Goal: Information Seeking & Learning: Understand process/instructions

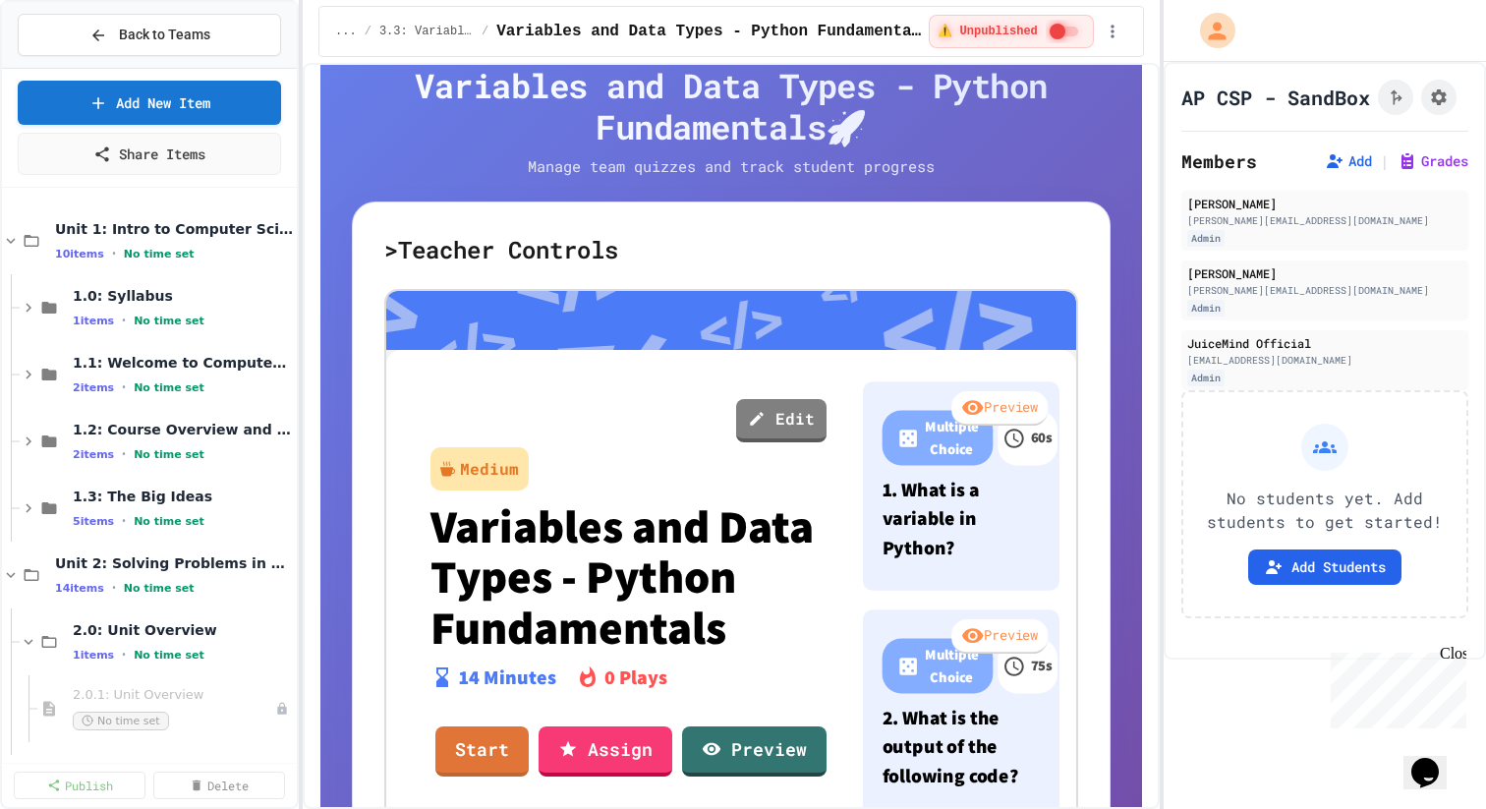
scroll to position [145, 0]
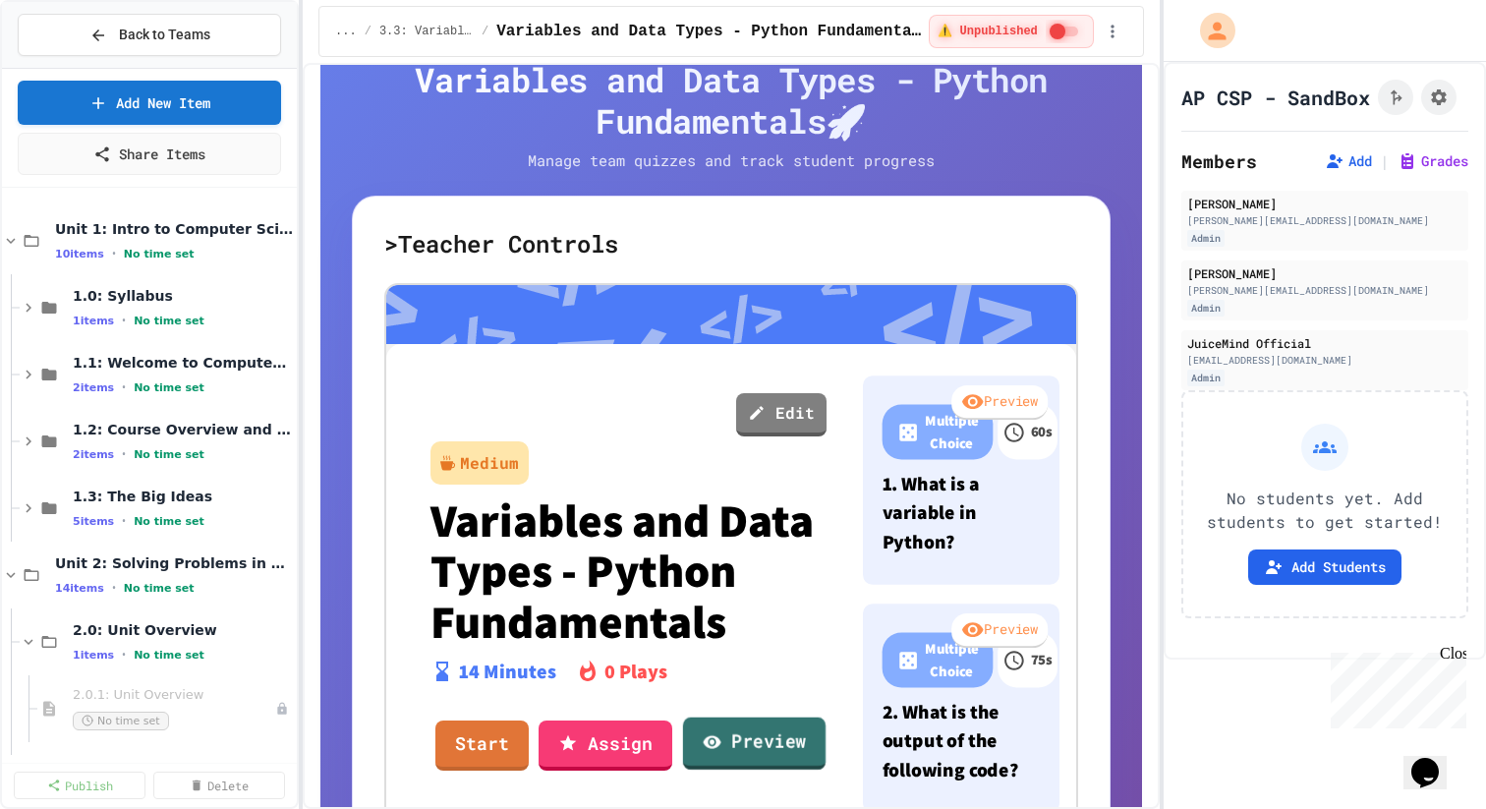
click at [730, 733] on link "Preview" at bounding box center [754, 743] width 142 height 53
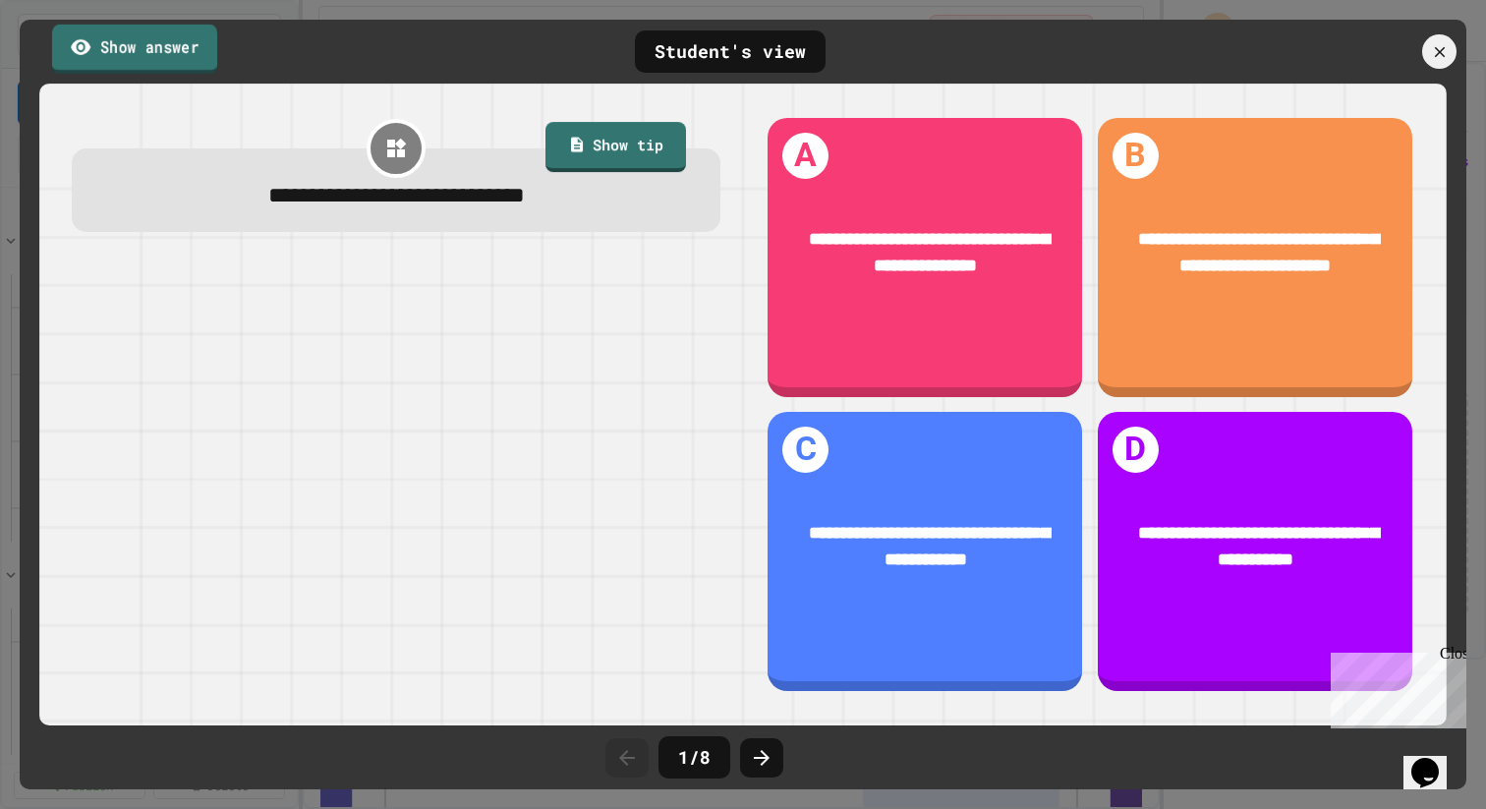
click at [144, 39] on link "Show answer" at bounding box center [134, 48] width 165 height 49
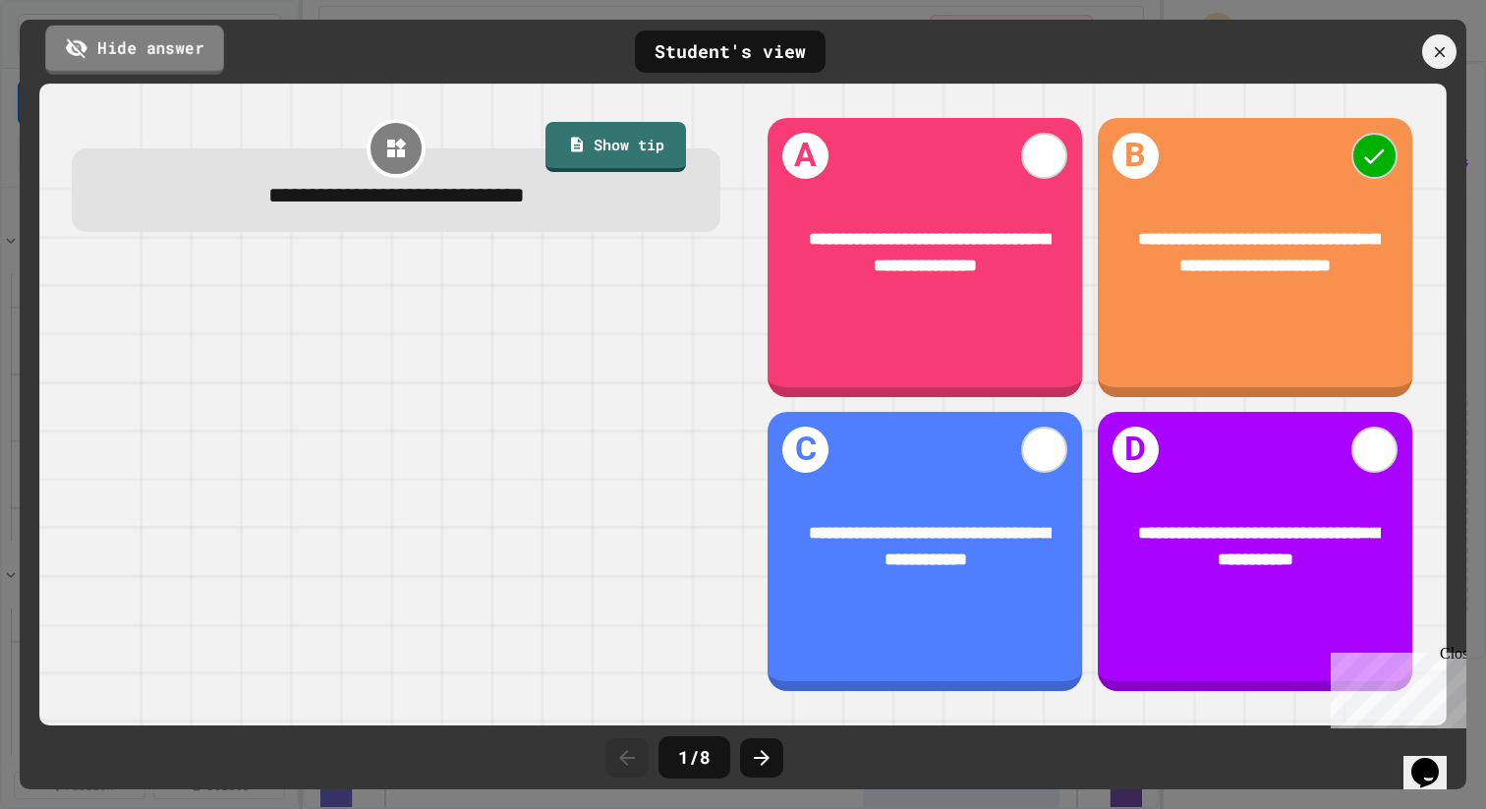
click at [143, 38] on link "Hide answer" at bounding box center [134, 49] width 179 height 49
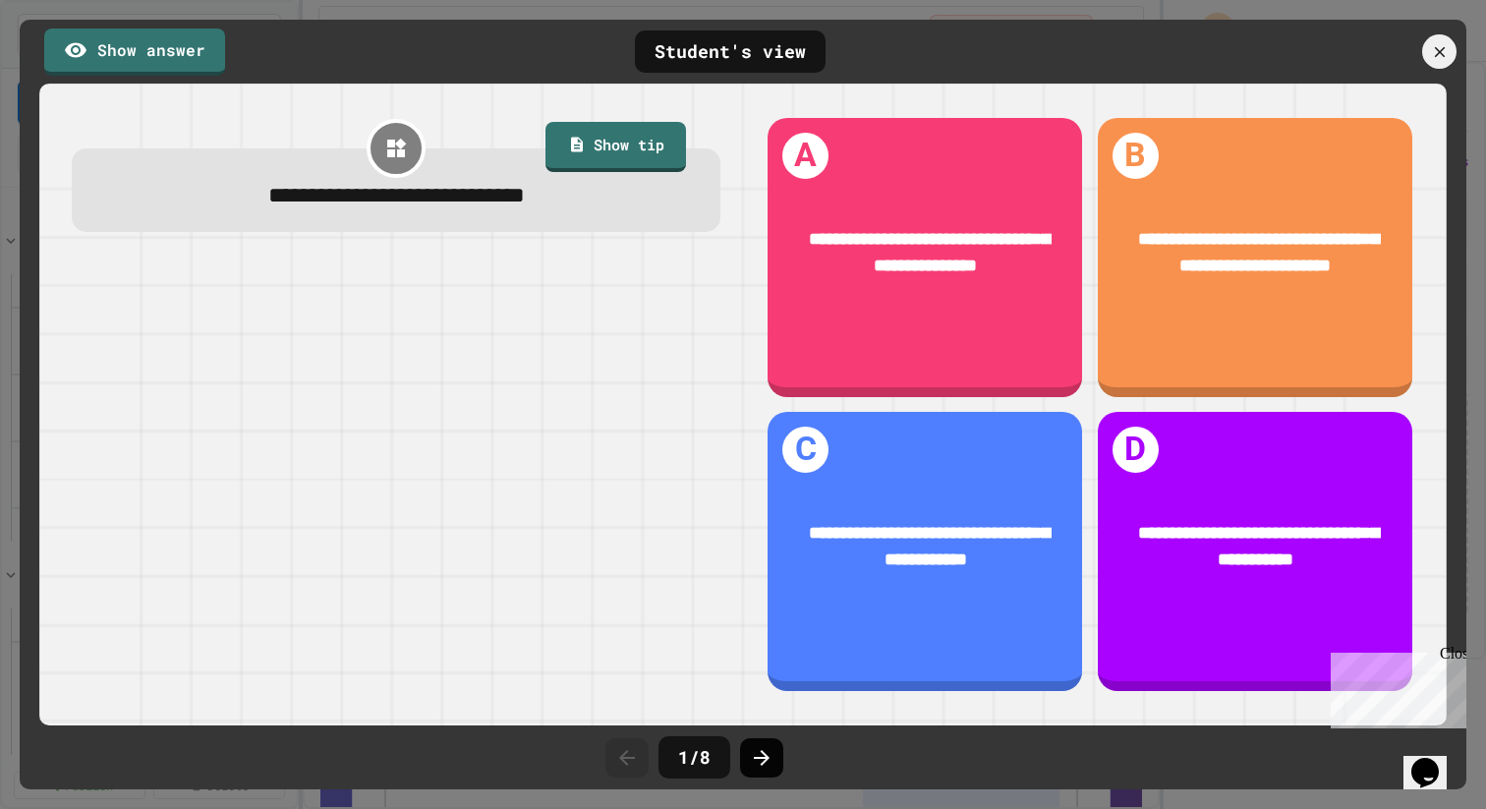
click at [762, 761] on icon at bounding box center [762, 758] width 16 height 16
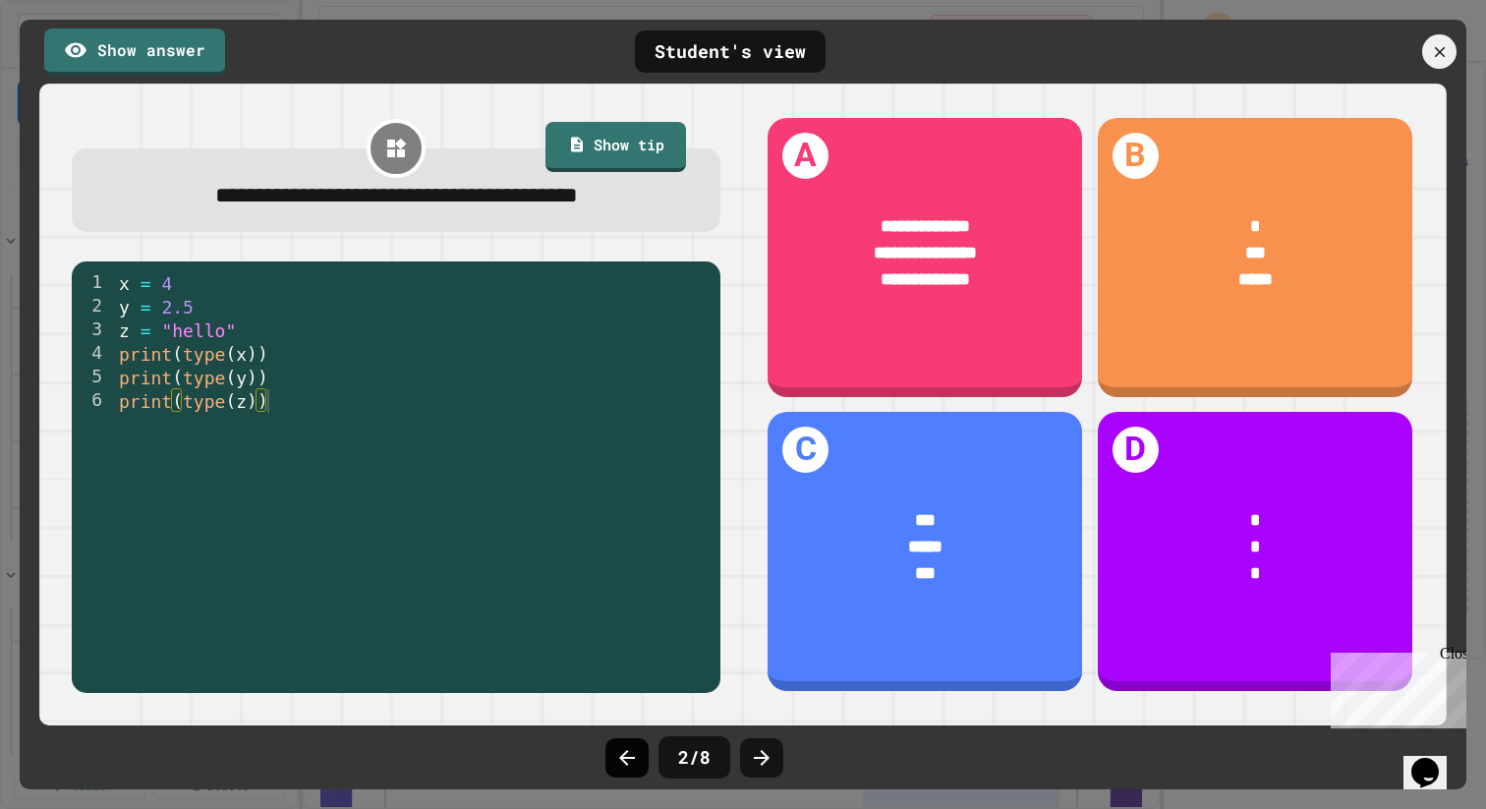
click at [627, 741] on div at bounding box center [626, 757] width 43 height 39
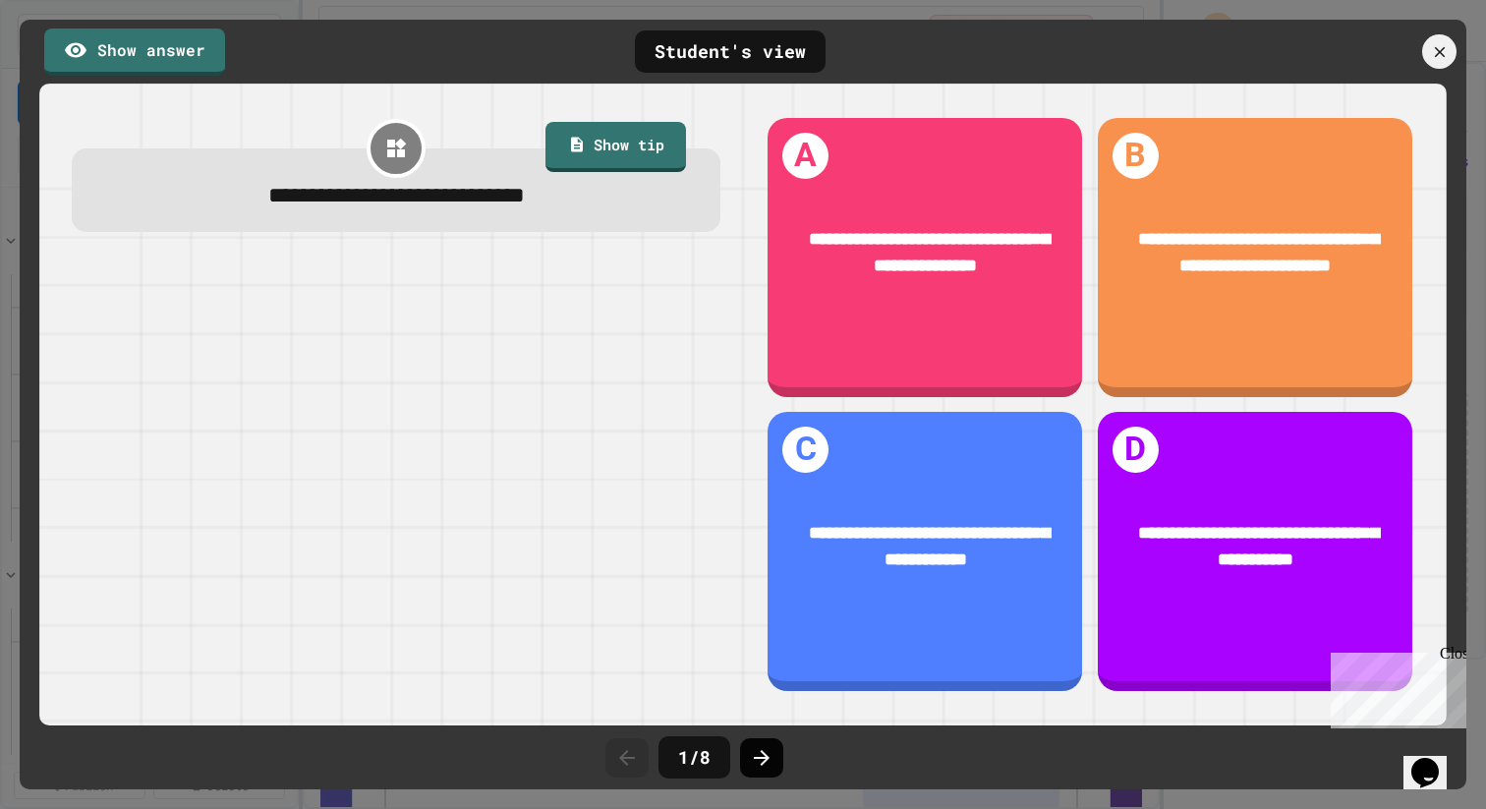
click at [766, 755] on icon at bounding box center [762, 758] width 16 height 16
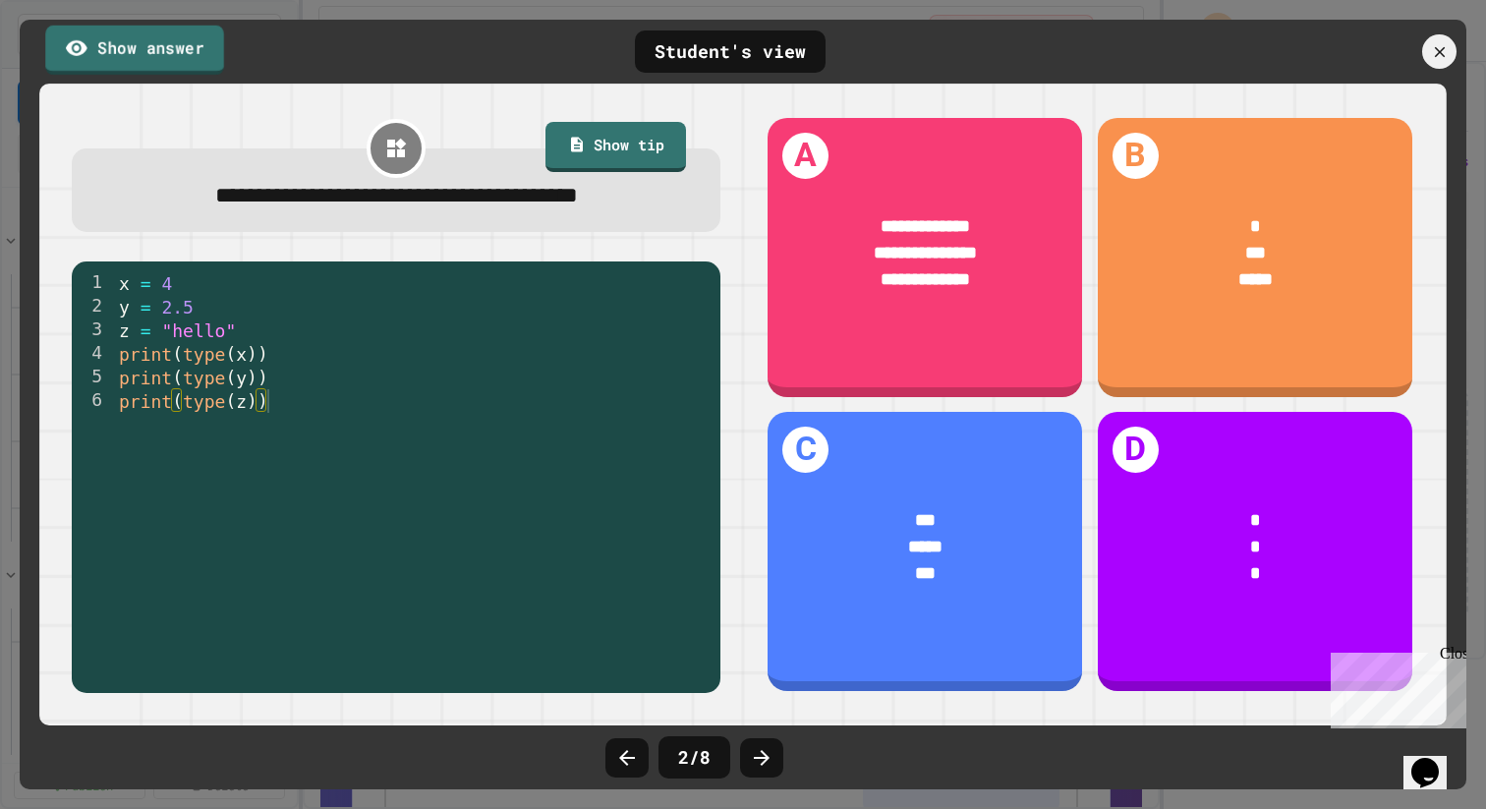
click at [188, 47] on link "Show answer" at bounding box center [134, 49] width 179 height 49
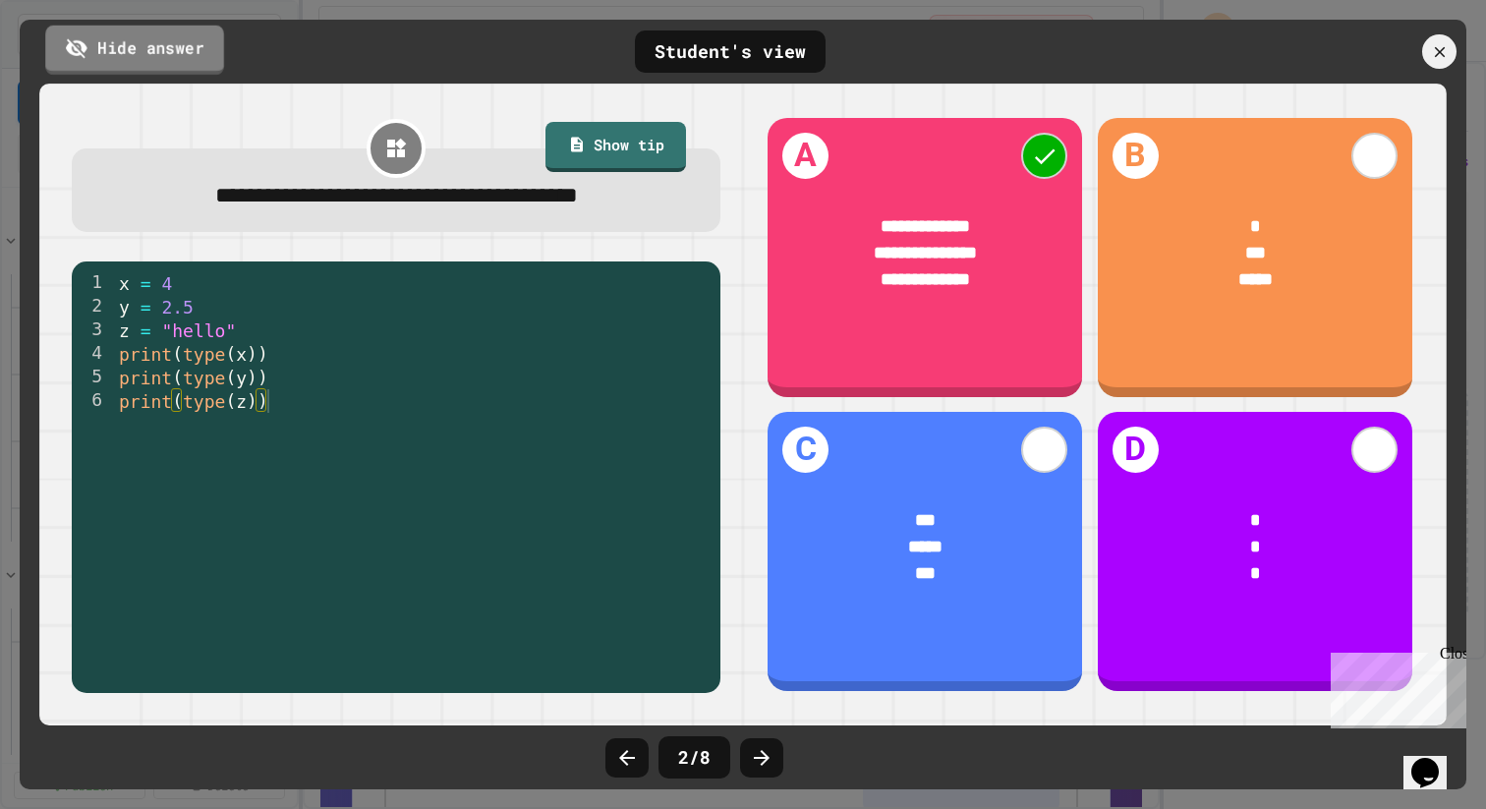
click at [189, 47] on link "Hide answer" at bounding box center [134, 49] width 179 height 49
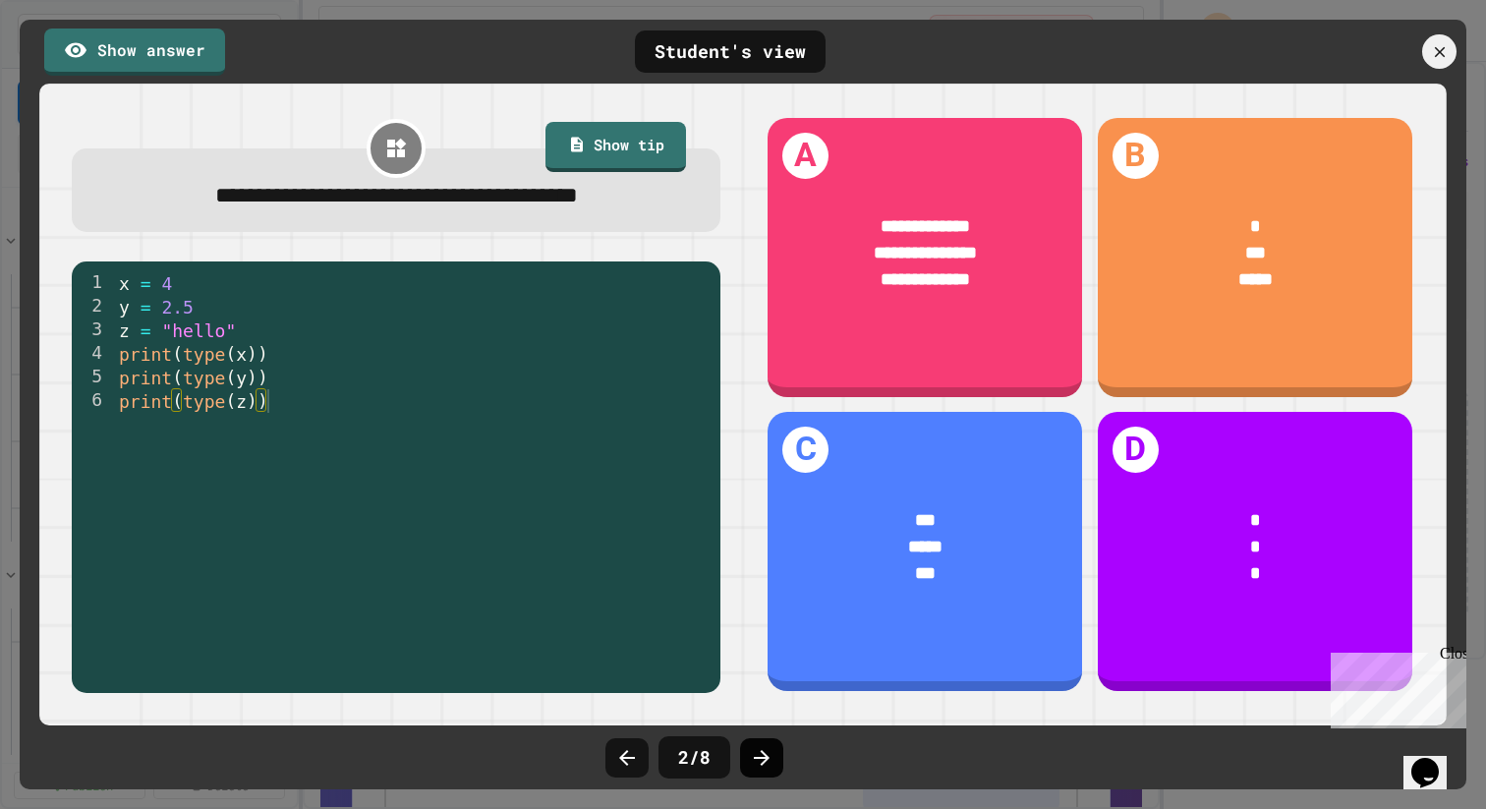
click at [768, 761] on icon at bounding box center [762, 758] width 24 height 24
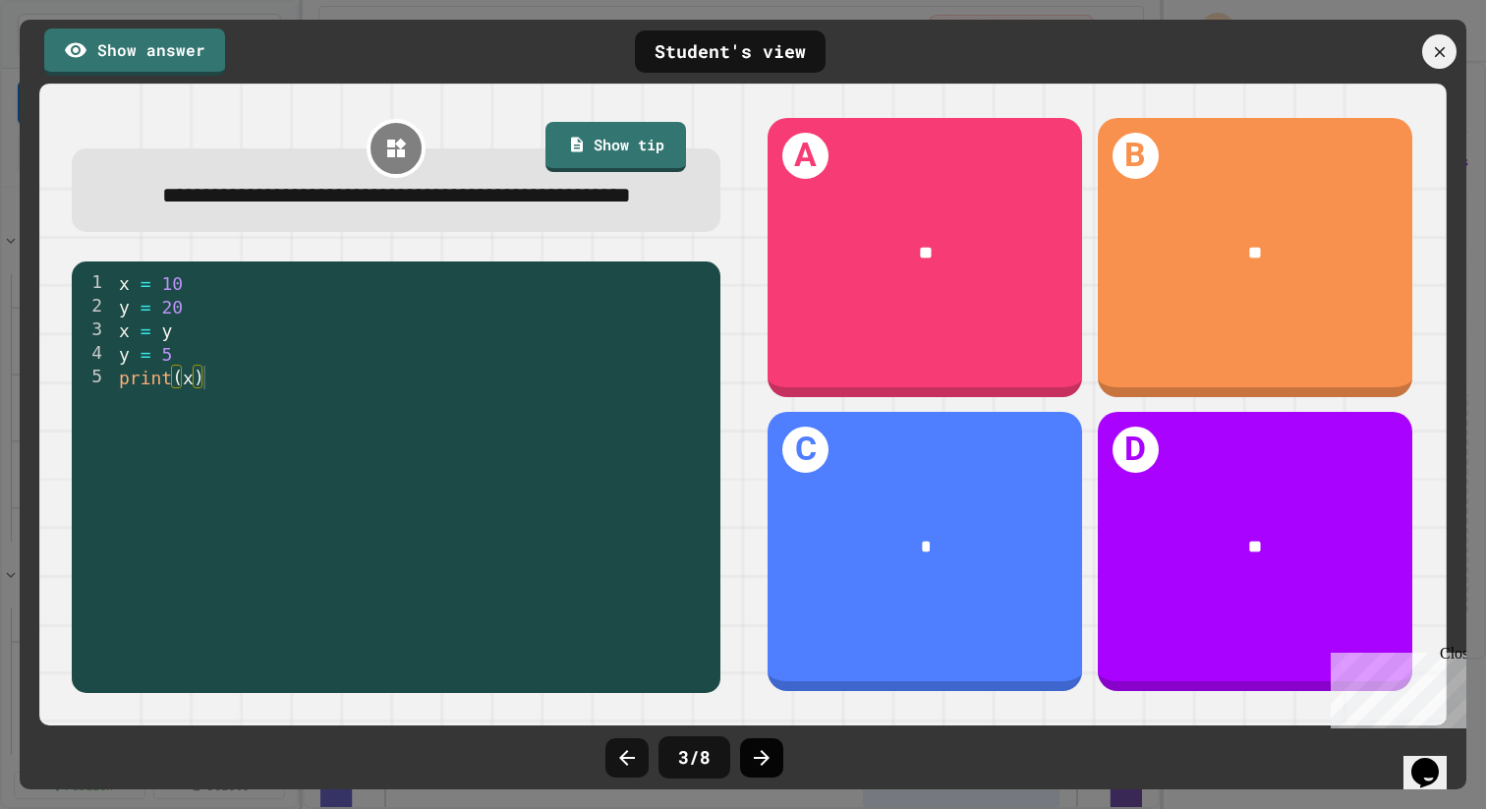
click at [755, 748] on icon at bounding box center [762, 758] width 24 height 24
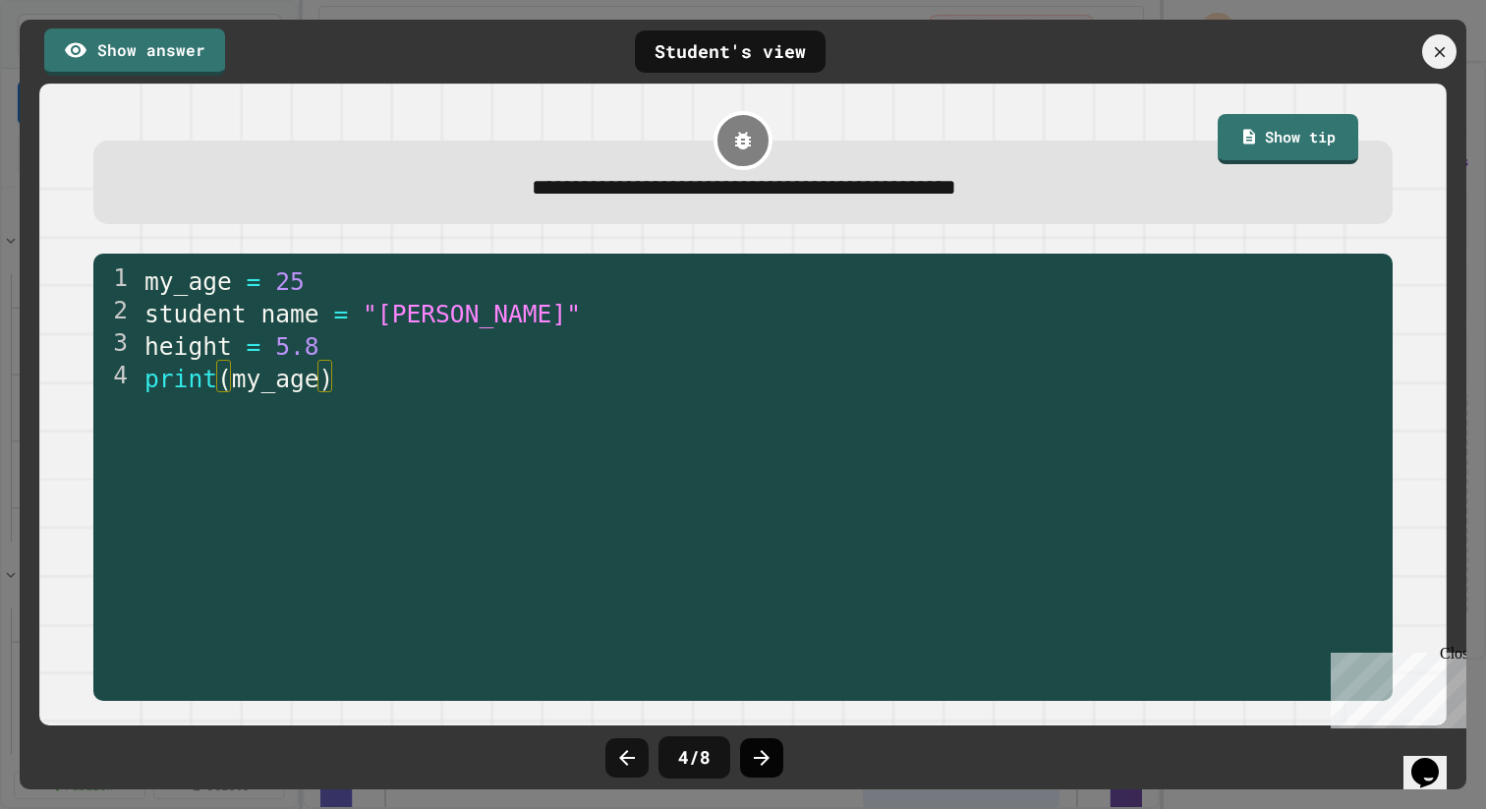
click at [754, 753] on icon at bounding box center [762, 758] width 24 height 24
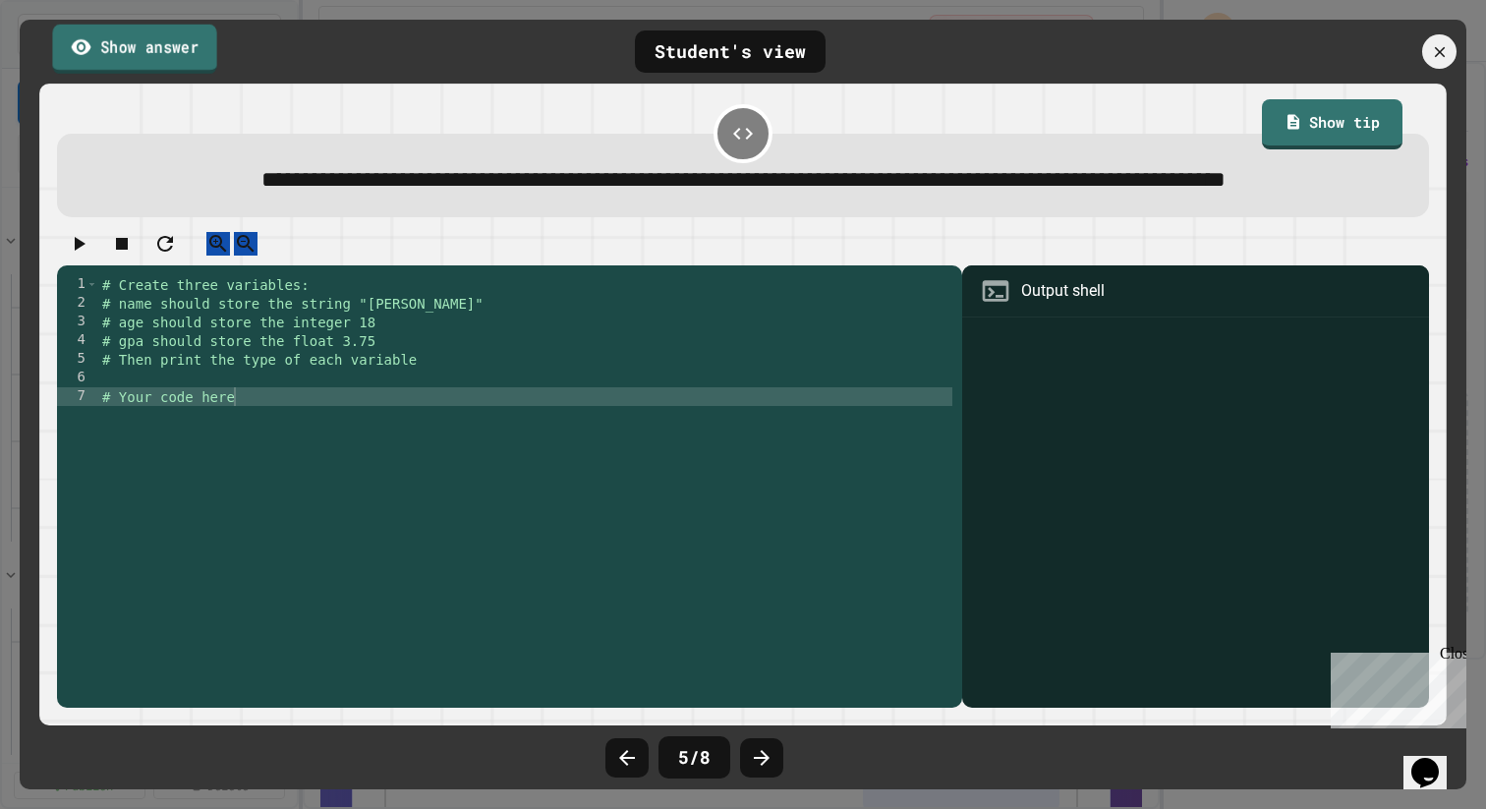
click at [176, 50] on link "Show answer" at bounding box center [134, 48] width 164 height 49
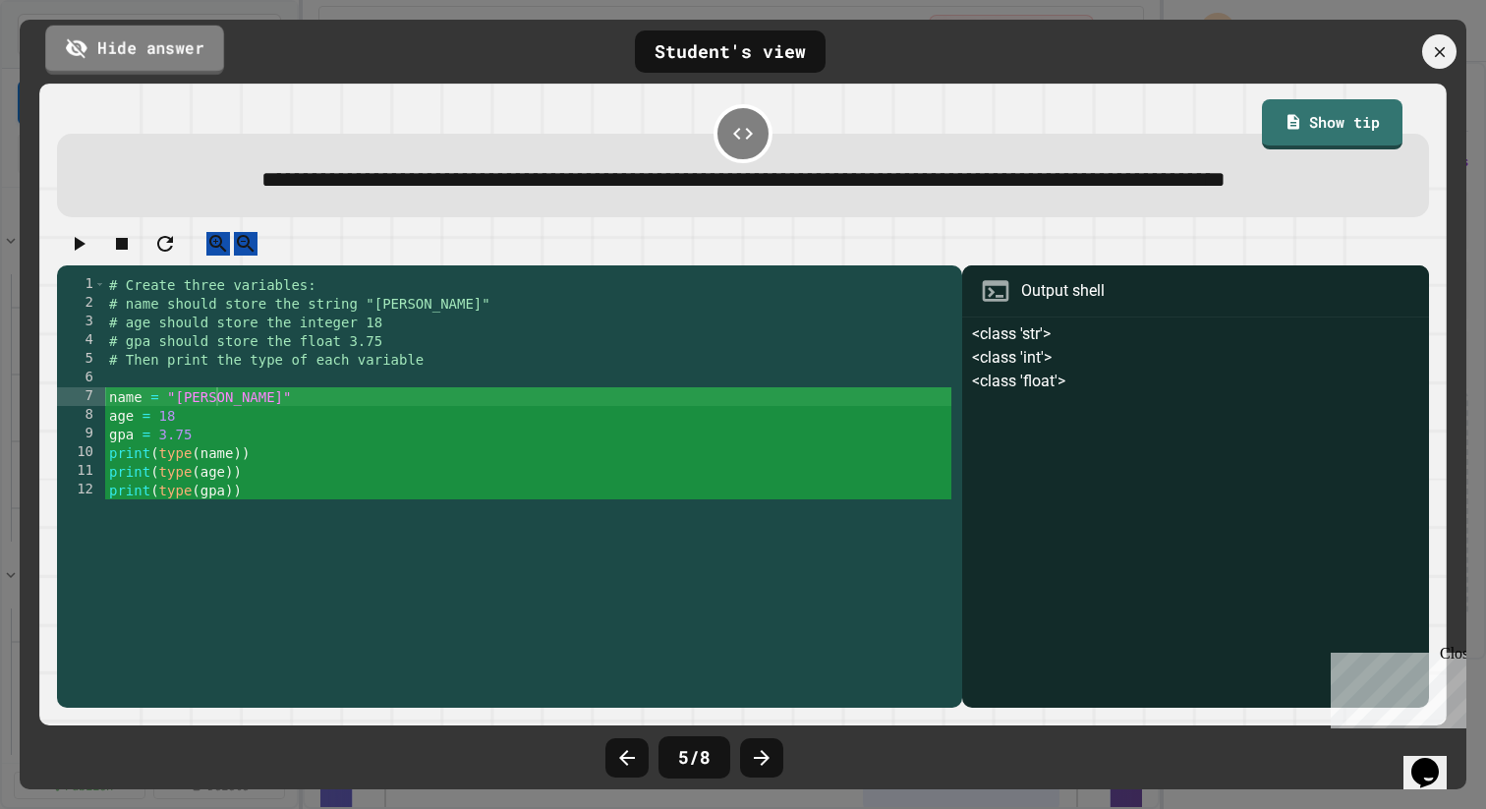
click at [176, 50] on link "Hide answer" at bounding box center [134, 49] width 179 height 49
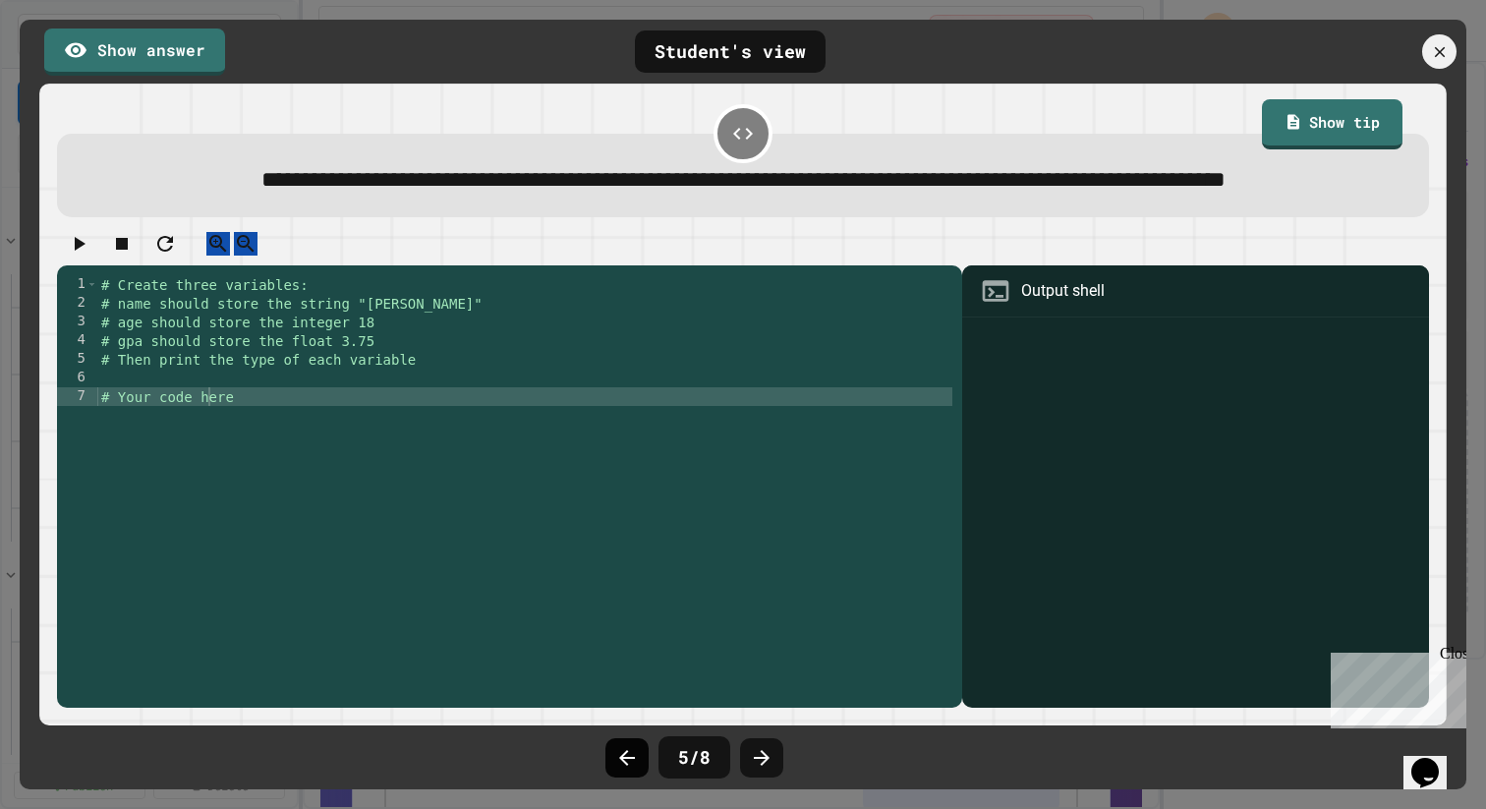
click at [628, 741] on div at bounding box center [626, 757] width 43 height 39
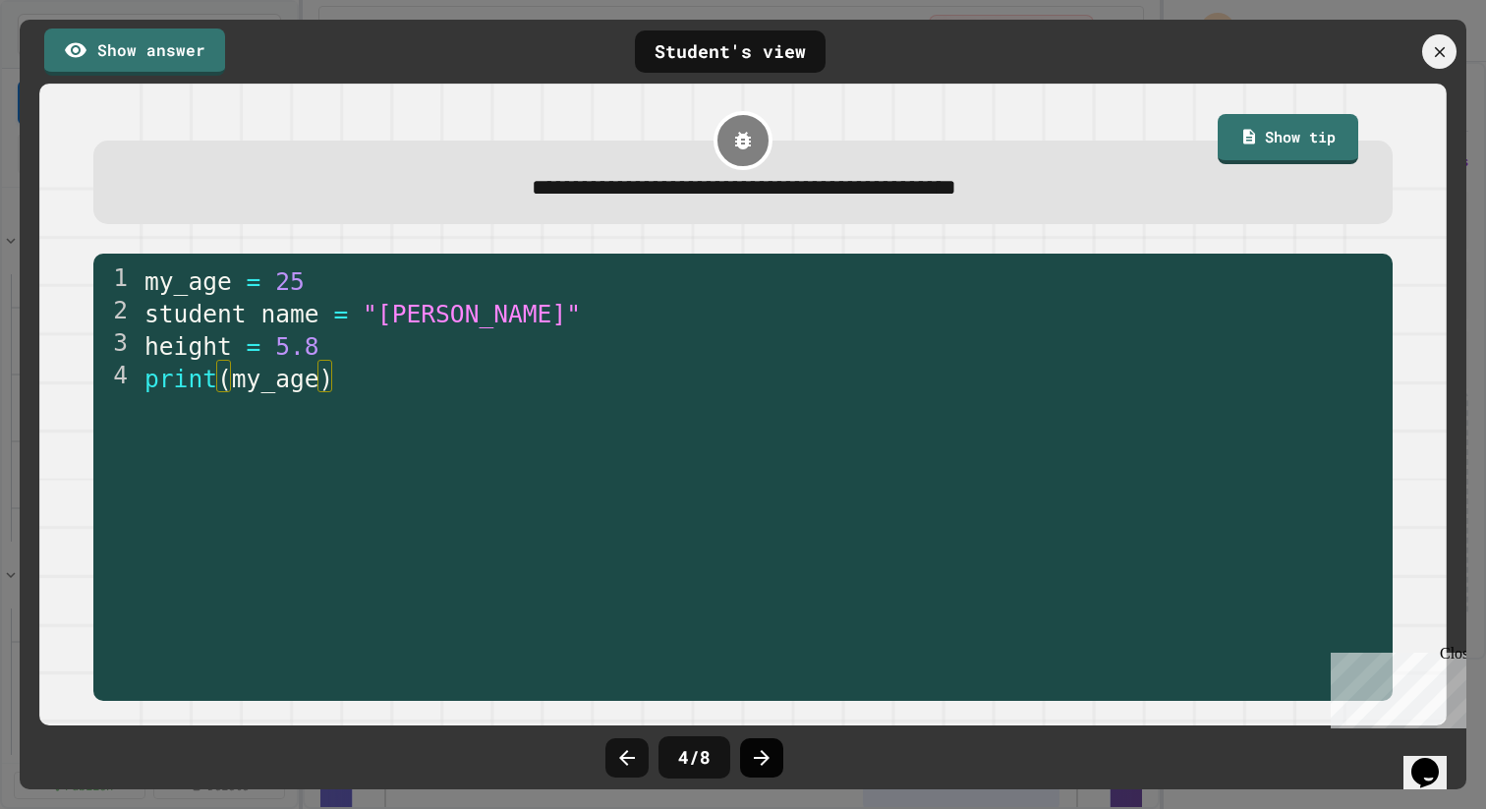
click at [767, 764] on icon at bounding box center [762, 758] width 24 height 24
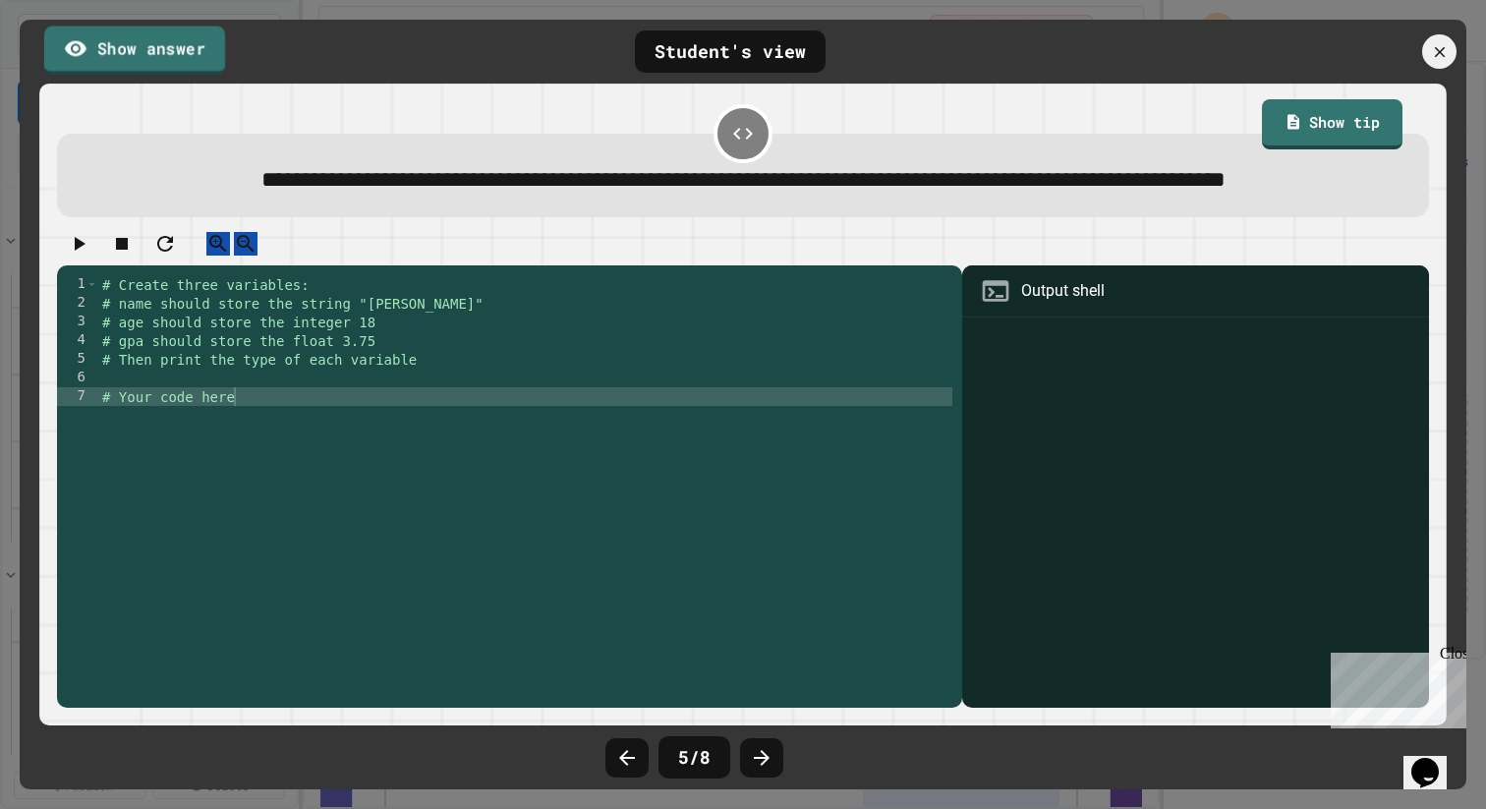
click at [142, 53] on link "Show answer" at bounding box center [134, 50] width 181 height 49
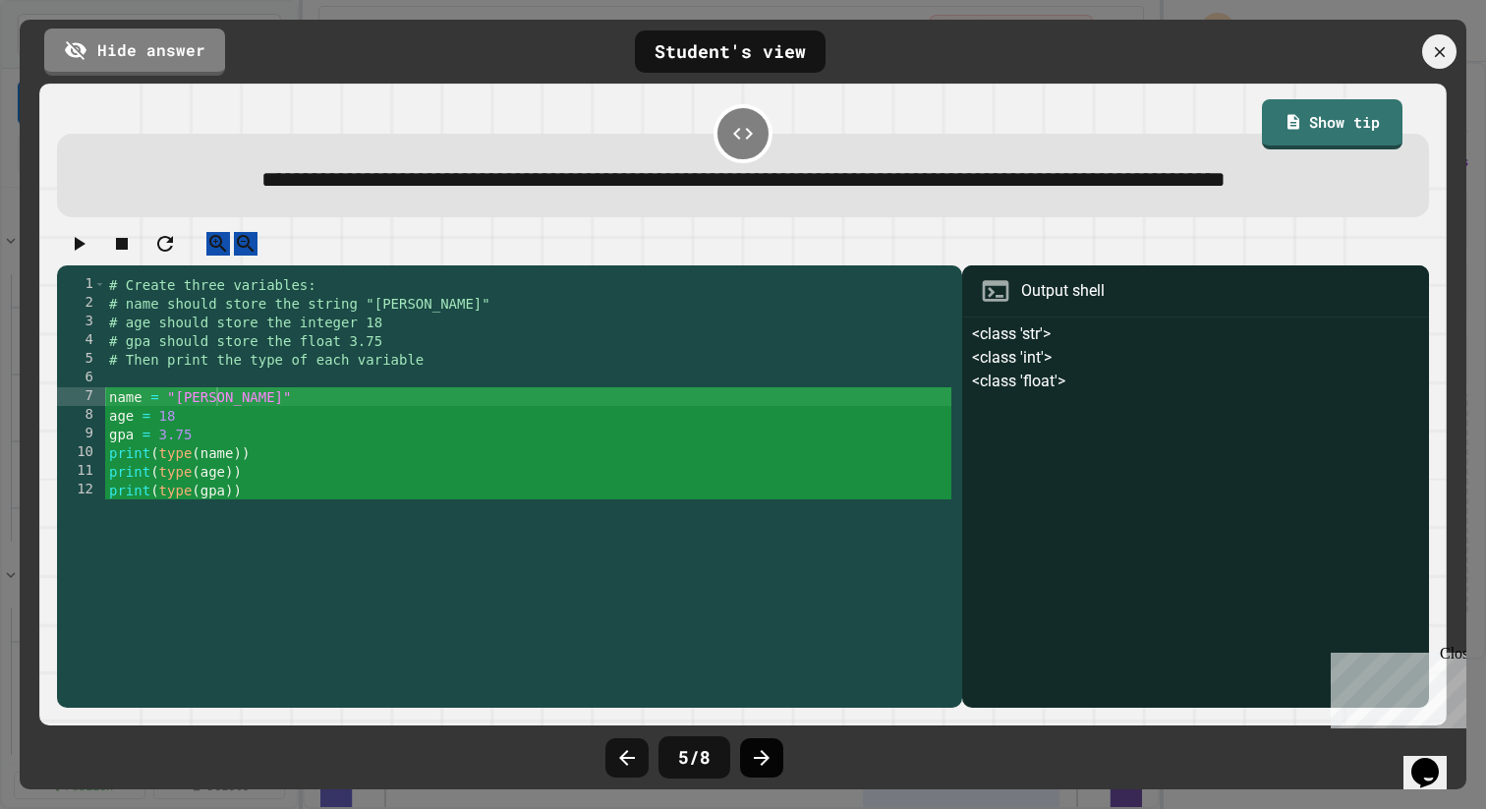
click at [763, 765] on icon at bounding box center [762, 758] width 24 height 24
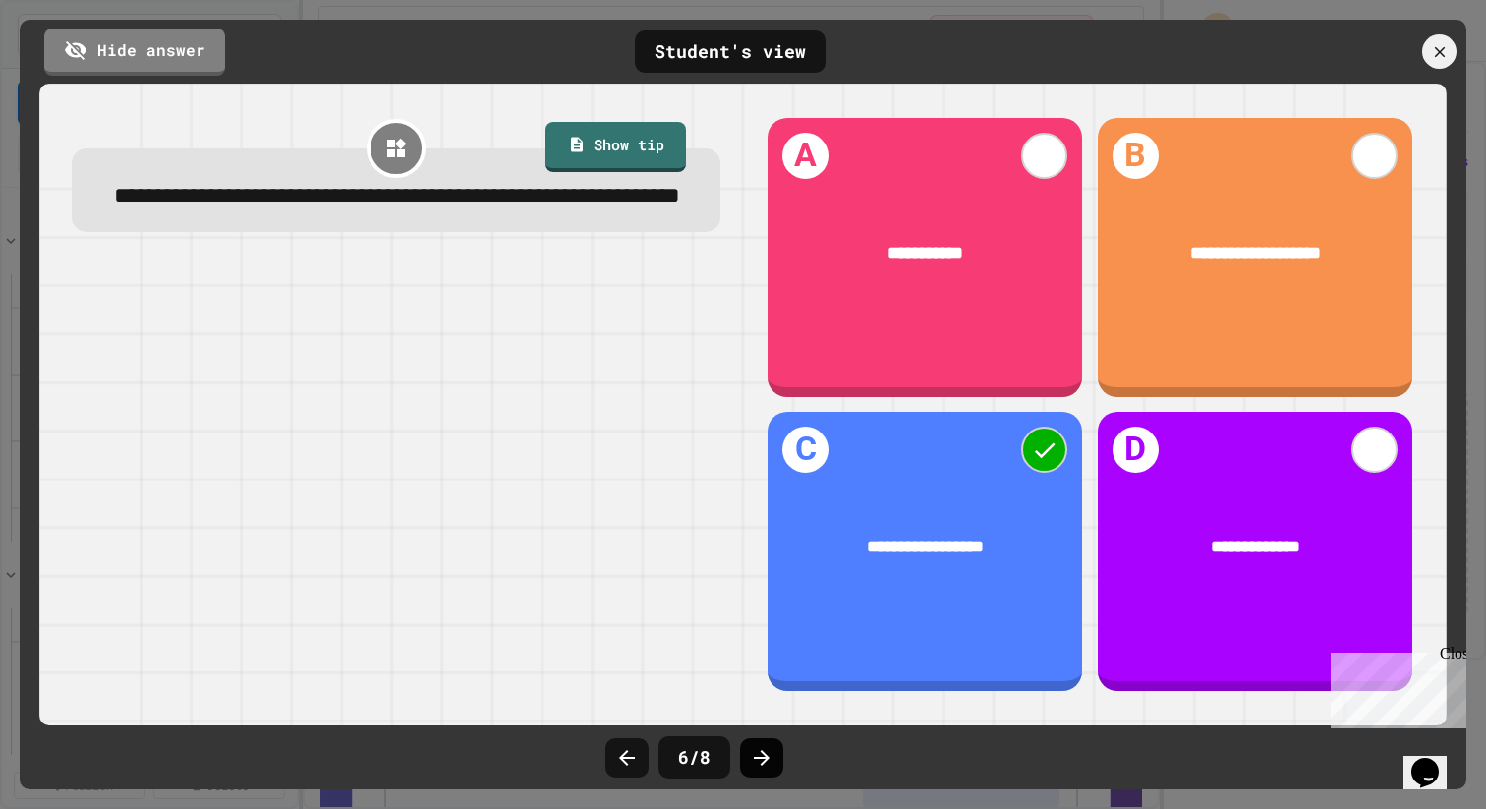
click at [763, 765] on icon at bounding box center [762, 758] width 24 height 24
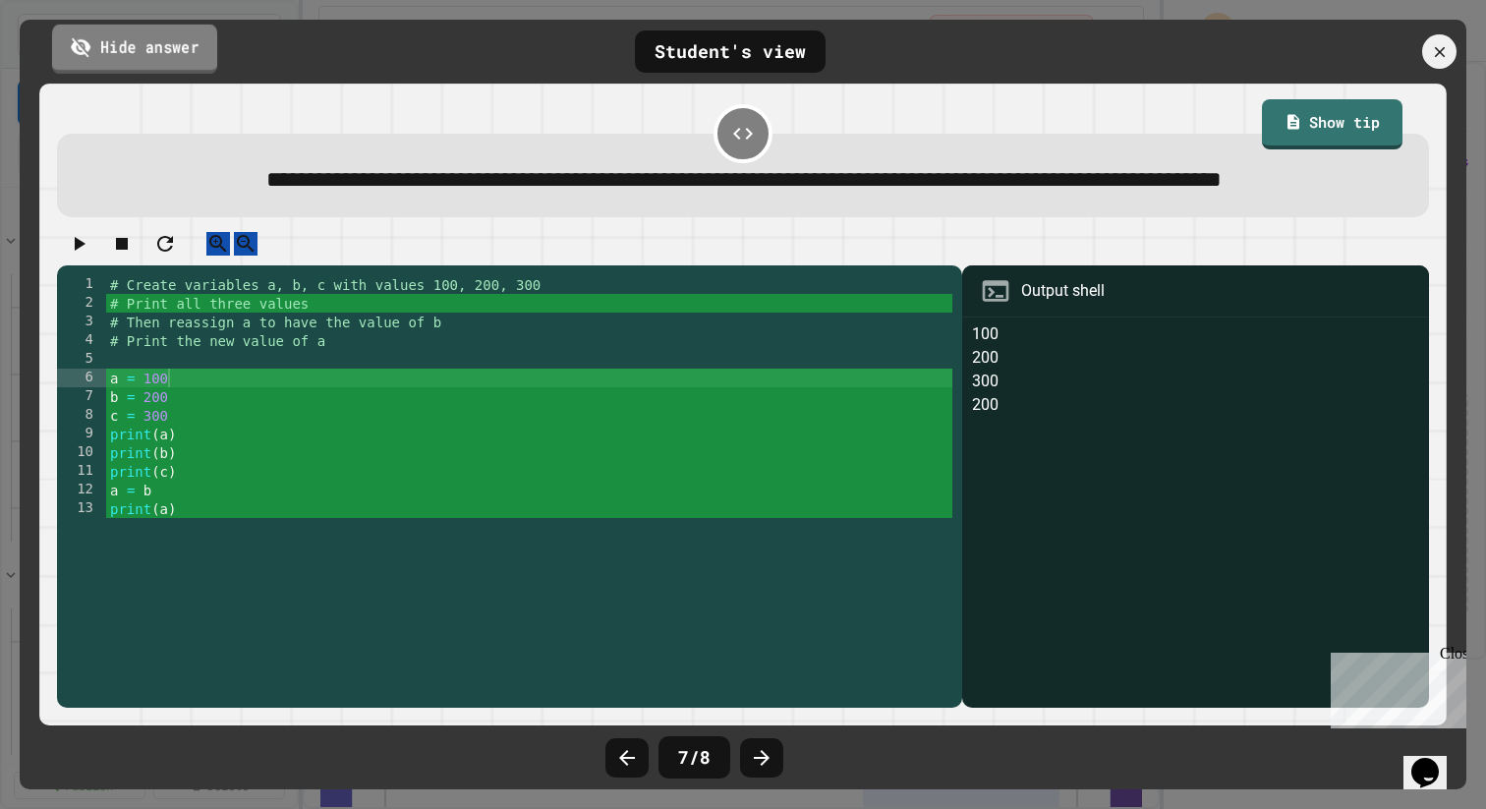
click at [181, 50] on link "Hide answer" at bounding box center [134, 48] width 165 height 49
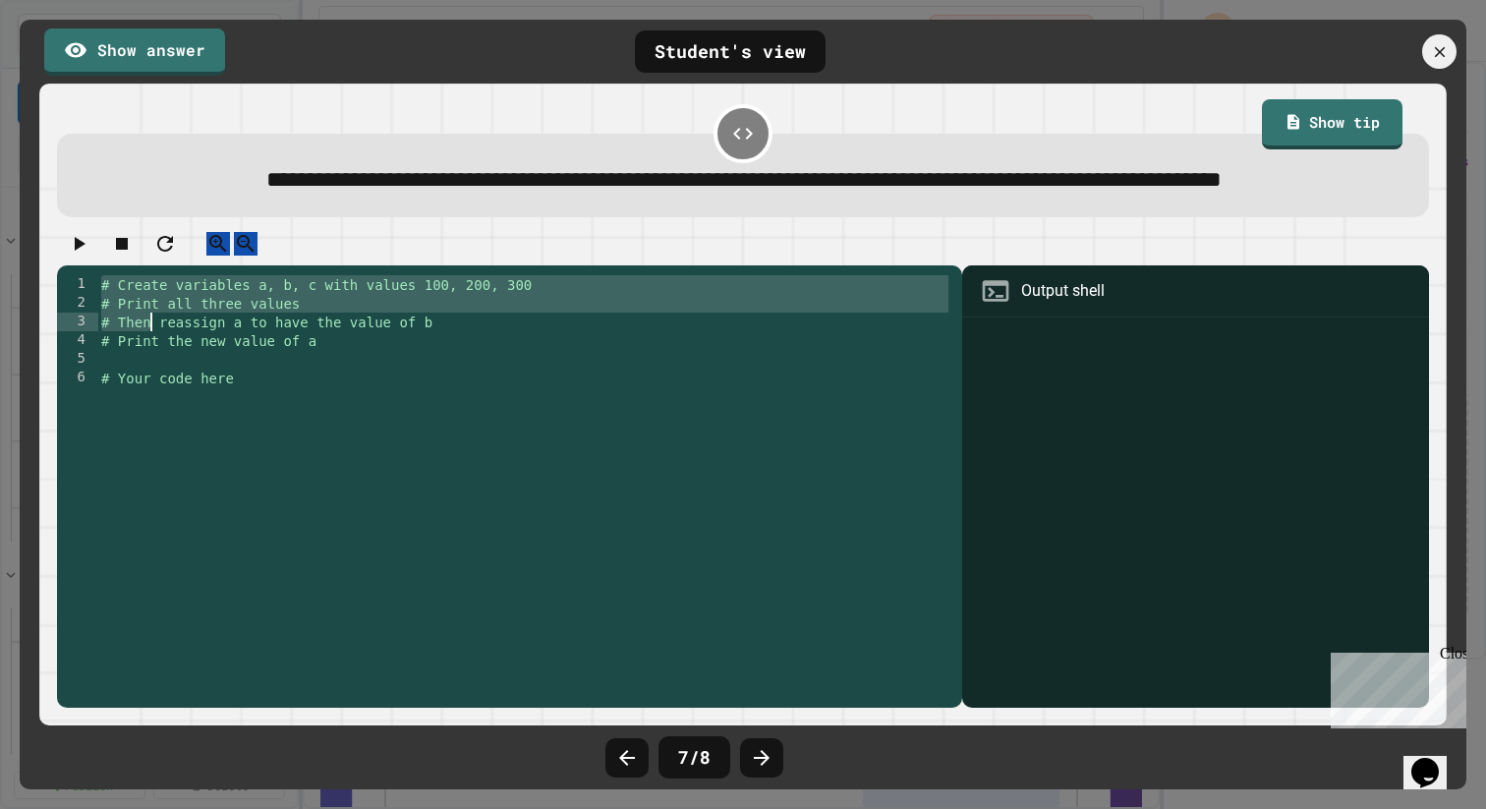
drag, startPoint x: 98, startPoint y: 343, endPoint x: 257, endPoint y: 463, distance: 199.3
click at [258, 464] on div "# Create variables a, b, c with values 100, 200, 300 # Print all three values #…" at bounding box center [524, 471] width 855 height 392
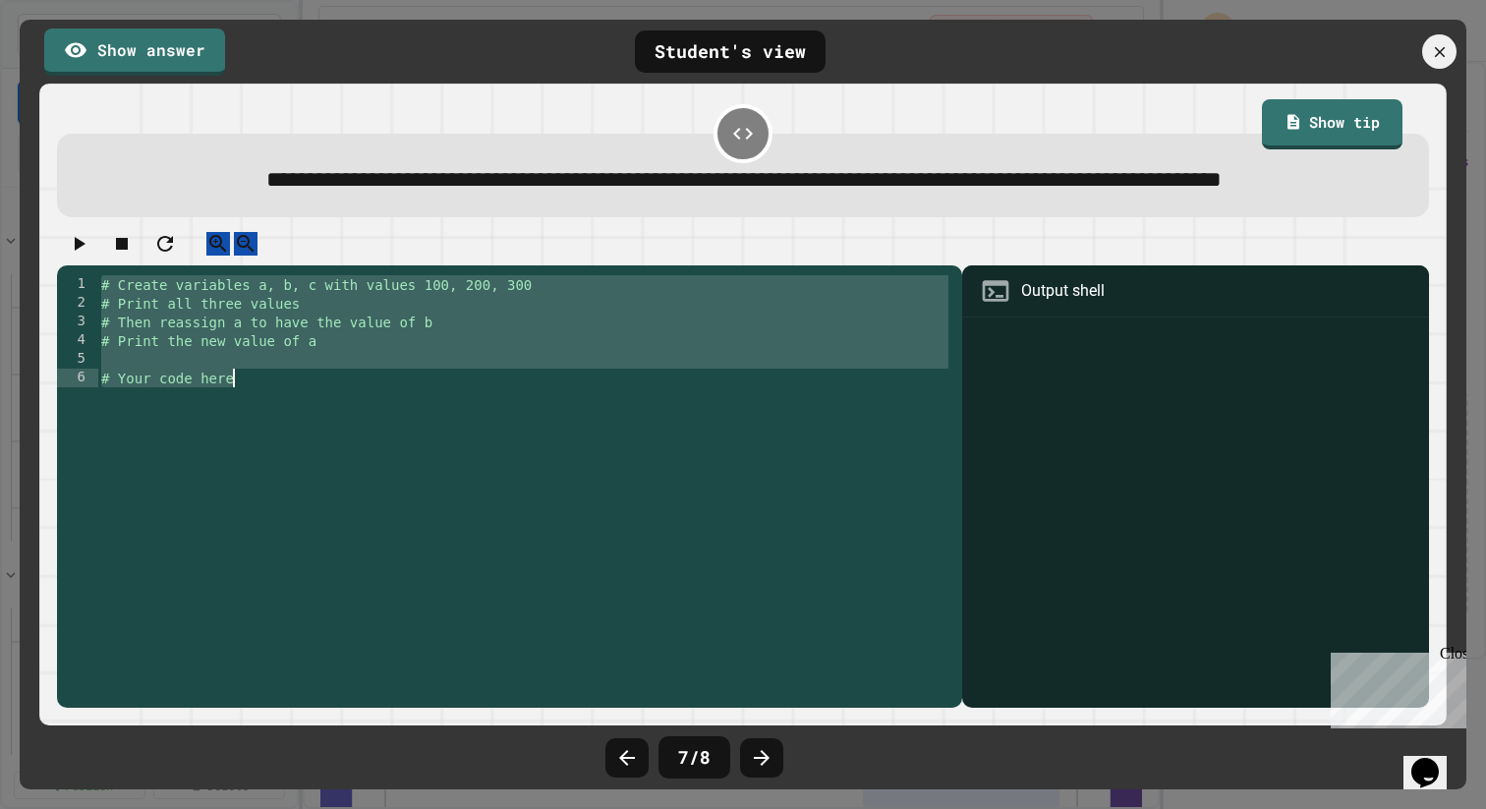
click at [257, 463] on div "# Create variables a, b, c with values 100, 200, 300 # Print all three values #…" at bounding box center [524, 471] width 855 height 392
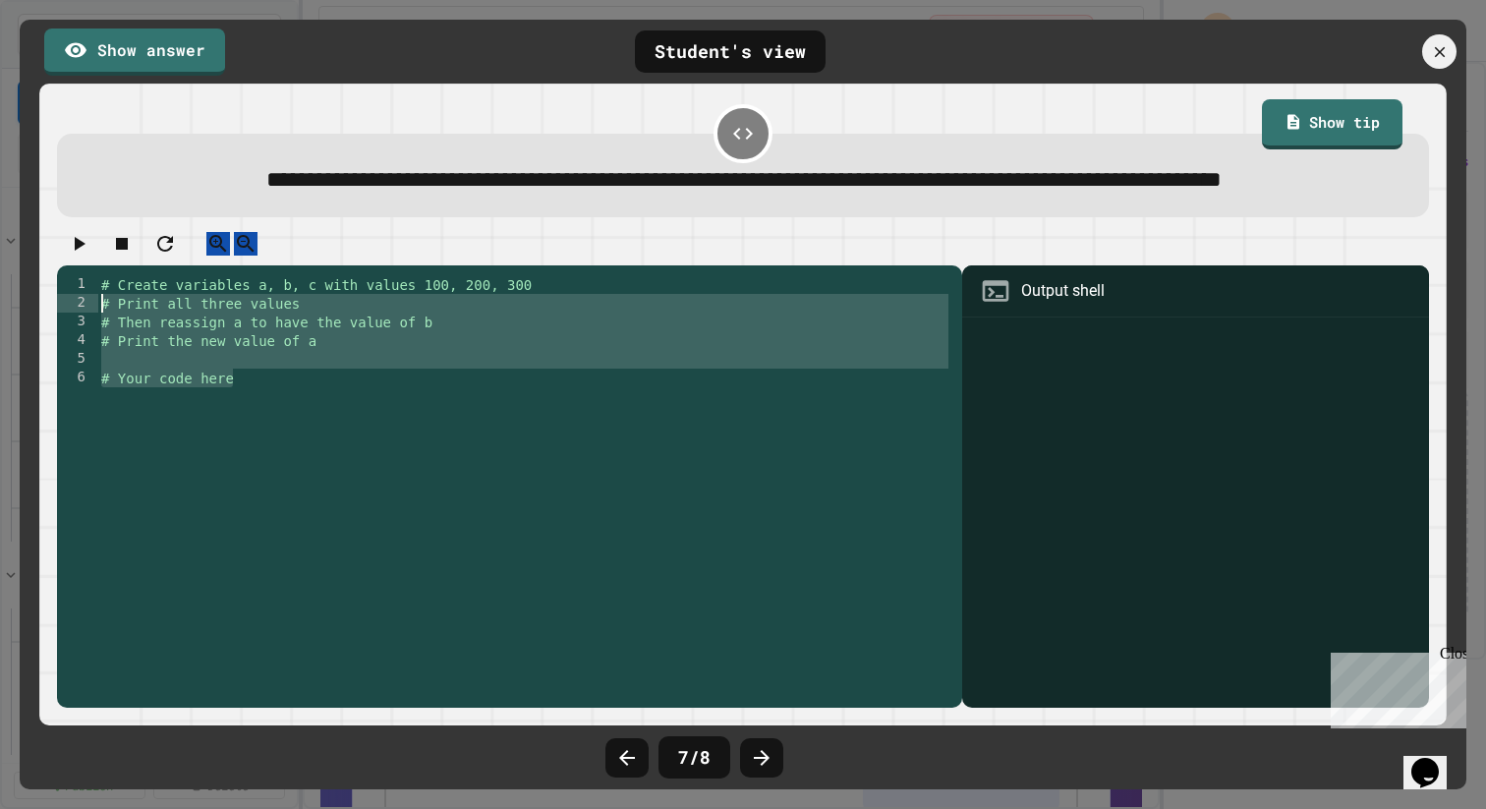
drag, startPoint x: 251, startPoint y: 445, endPoint x: 22, endPoint y: 342, distance: 251.1
click at [22, 342] on div "**********" at bounding box center [743, 404] width 1447 height 769
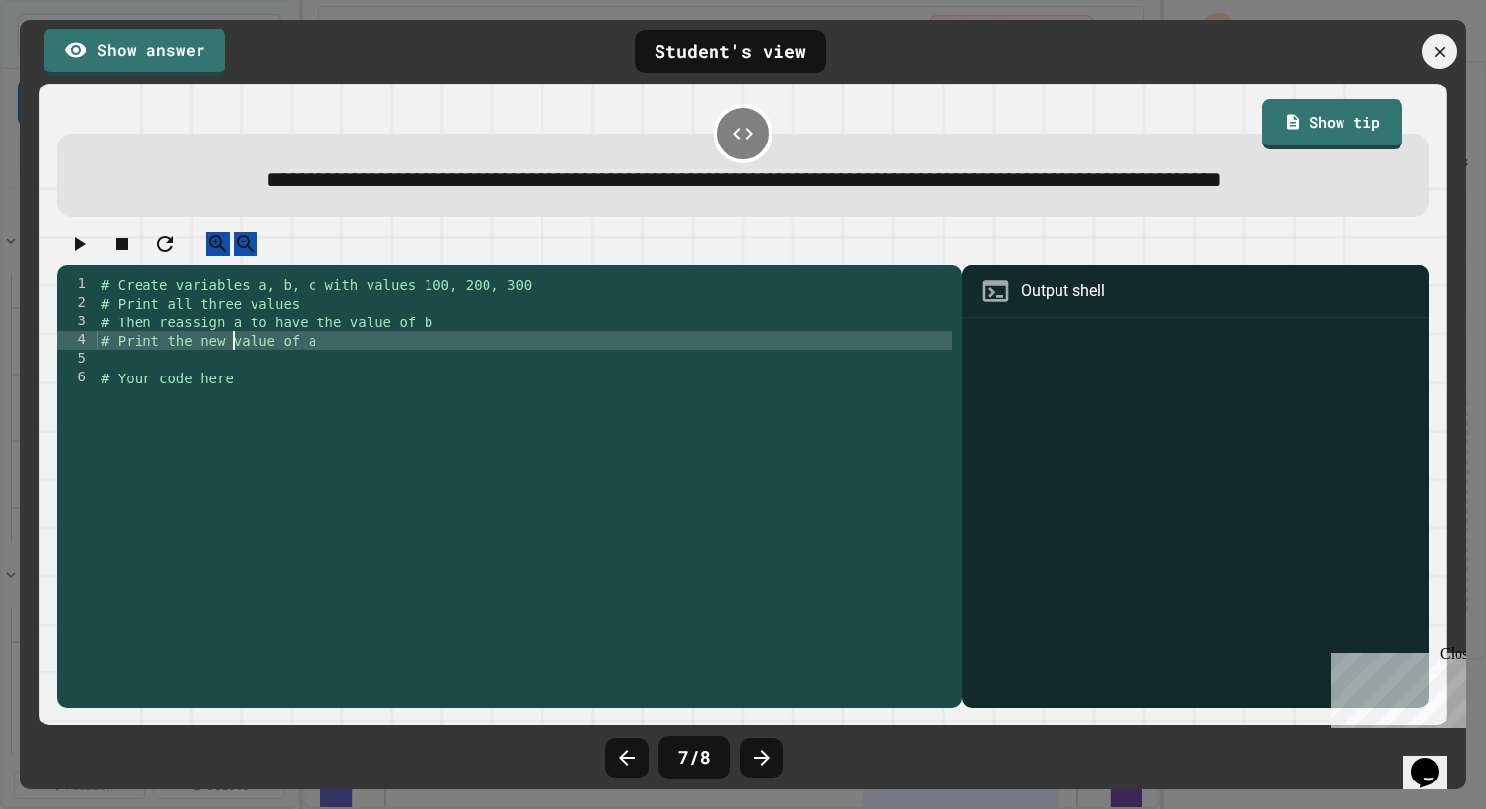
click at [234, 405] on div "# Create variables a, b, c with values 100, 200, 300 # Print all three values #…" at bounding box center [524, 471] width 855 height 392
click at [755, 757] on icon at bounding box center [762, 758] width 16 height 16
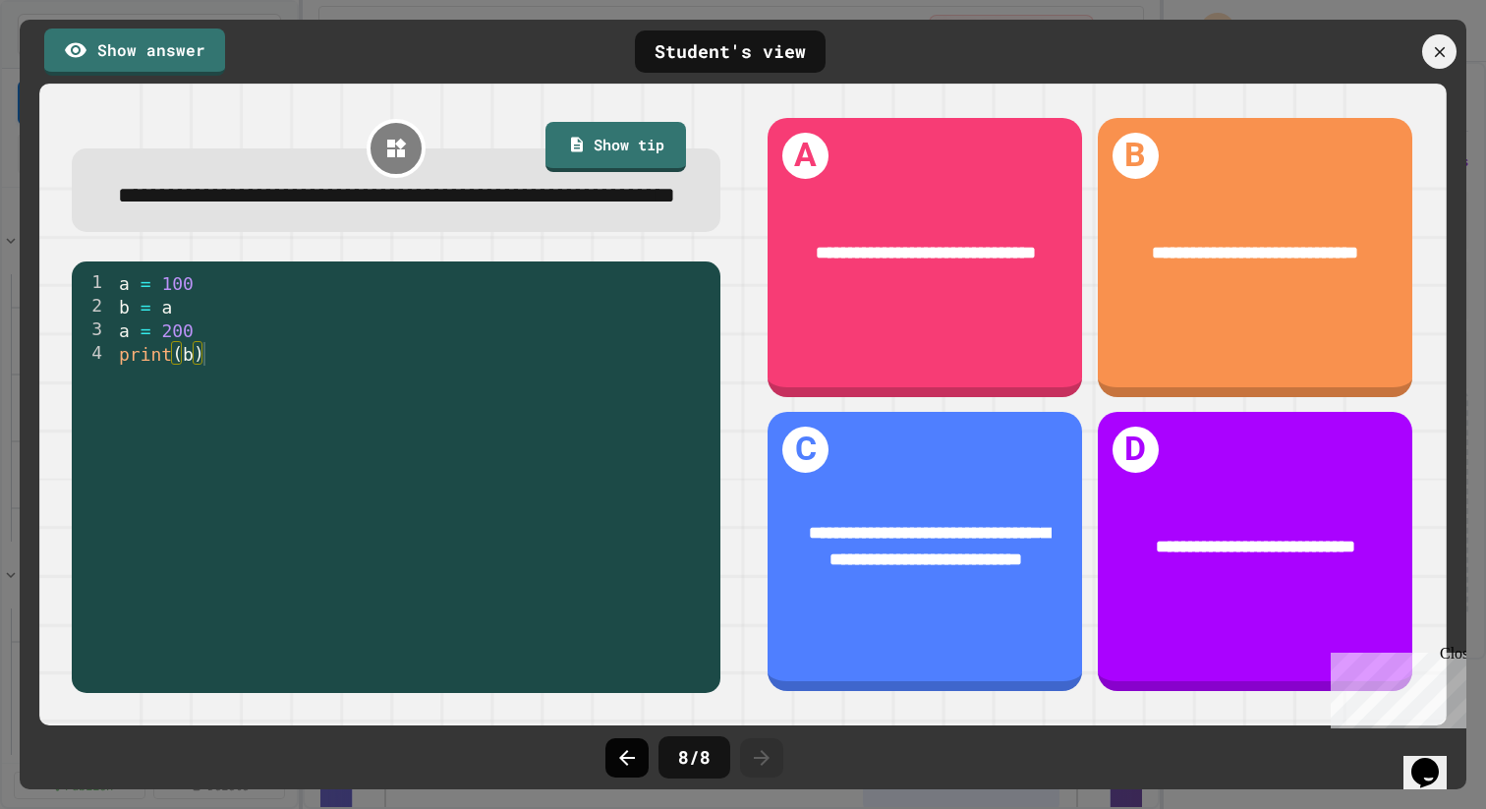
click at [619, 759] on icon at bounding box center [627, 758] width 24 height 24
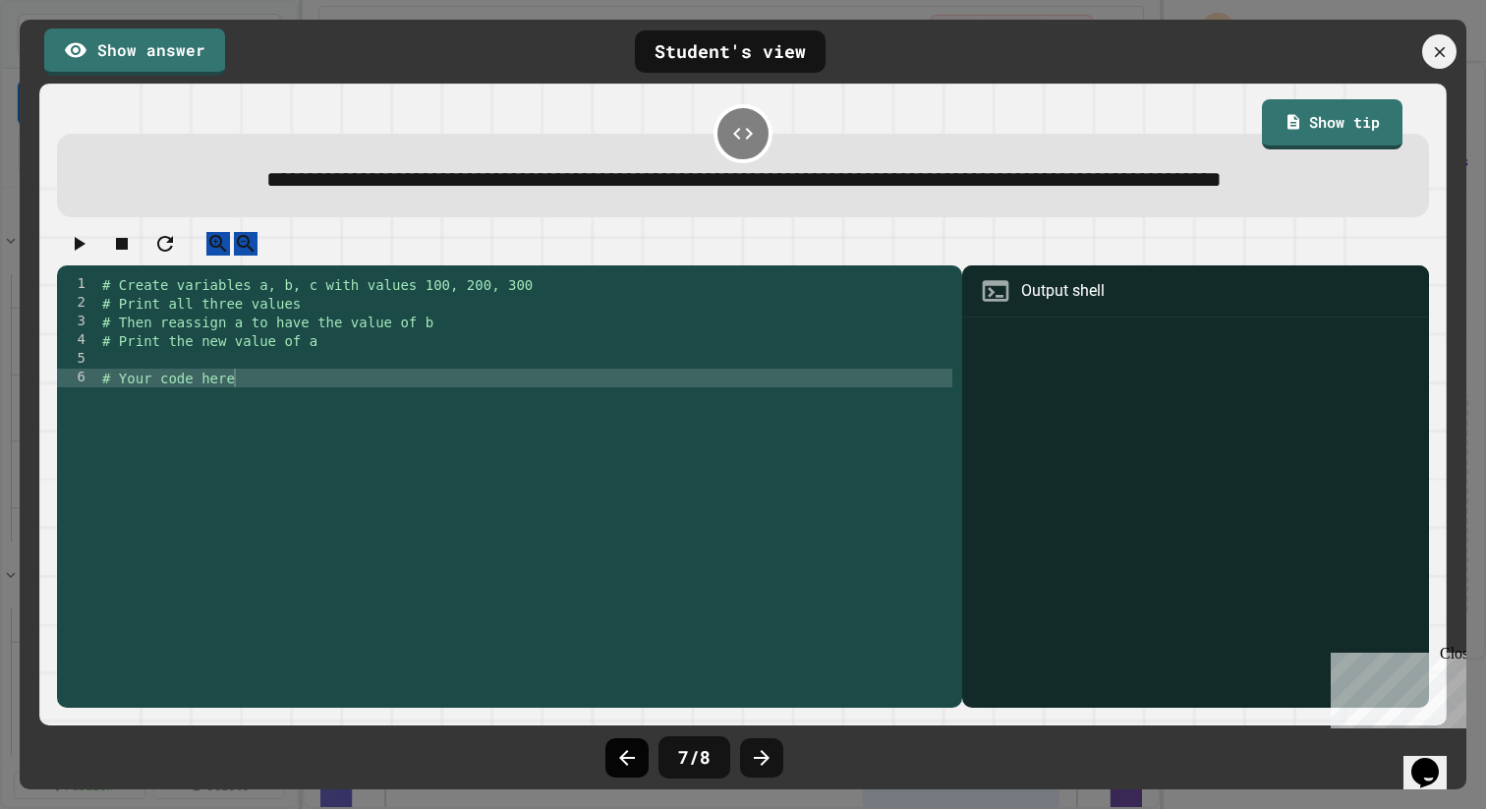
click at [626, 765] on icon at bounding box center [627, 758] width 24 height 24
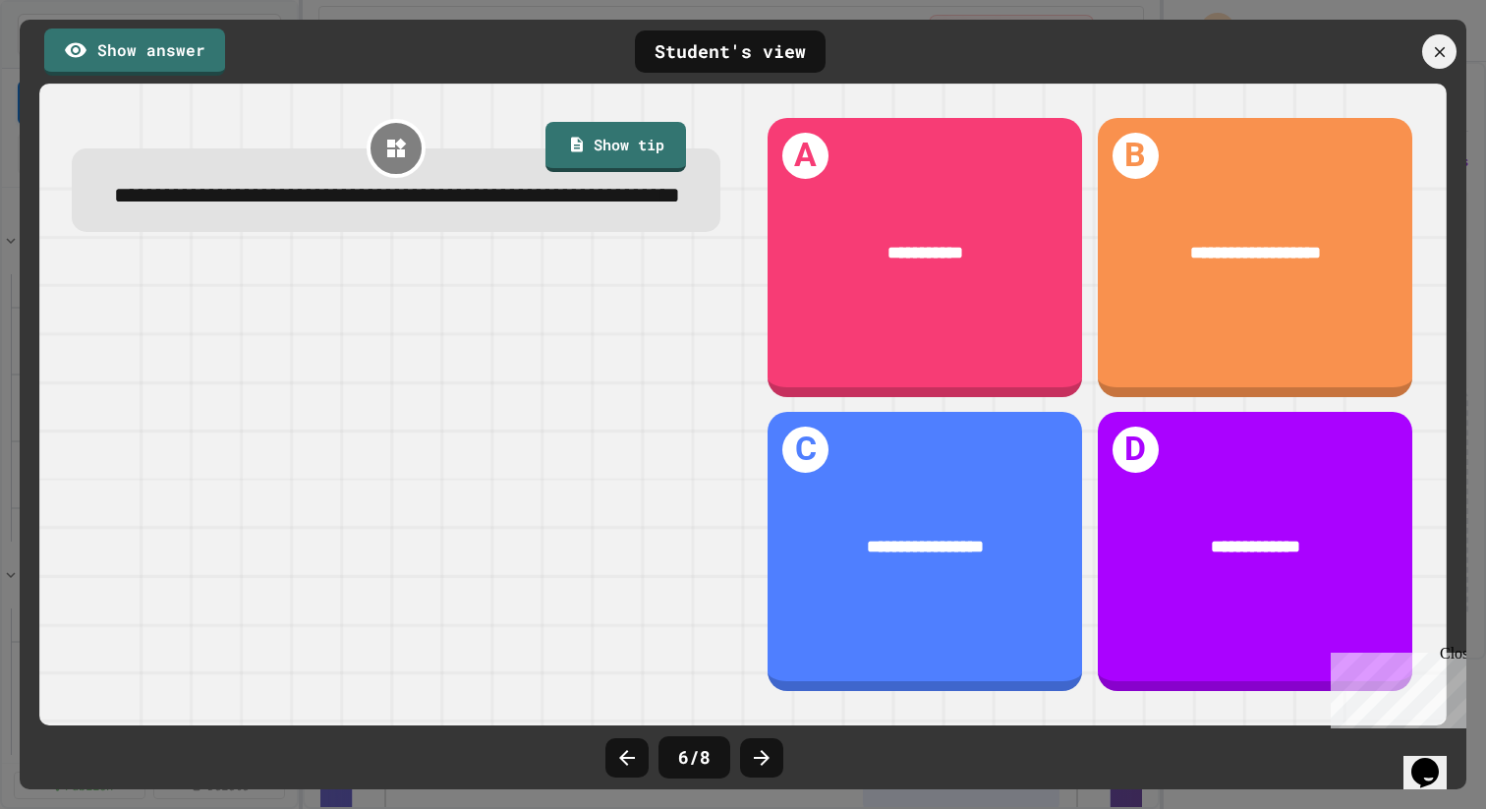
click at [626, 765] on icon at bounding box center [627, 758] width 24 height 24
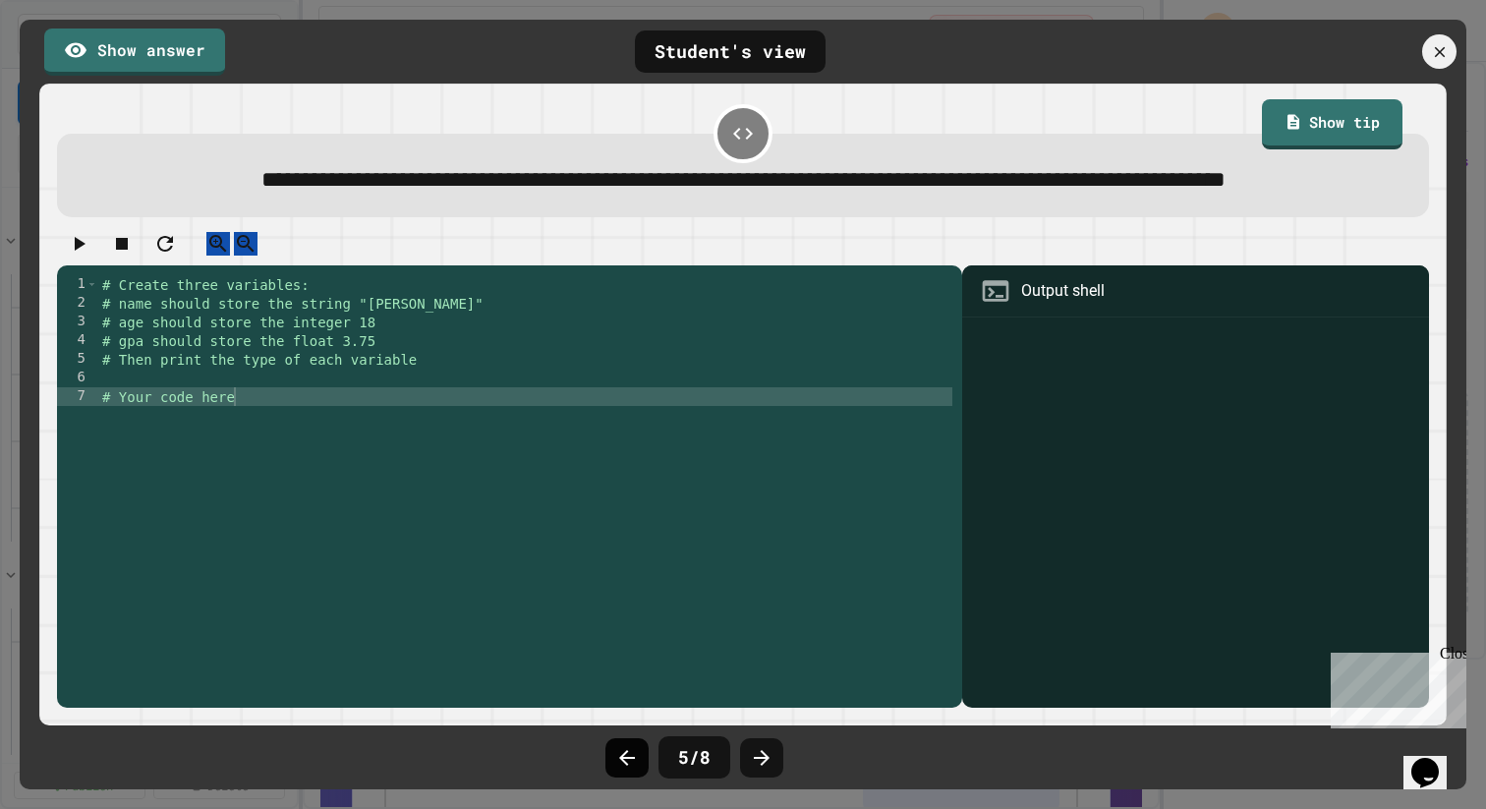
click at [626, 765] on icon at bounding box center [627, 758] width 24 height 24
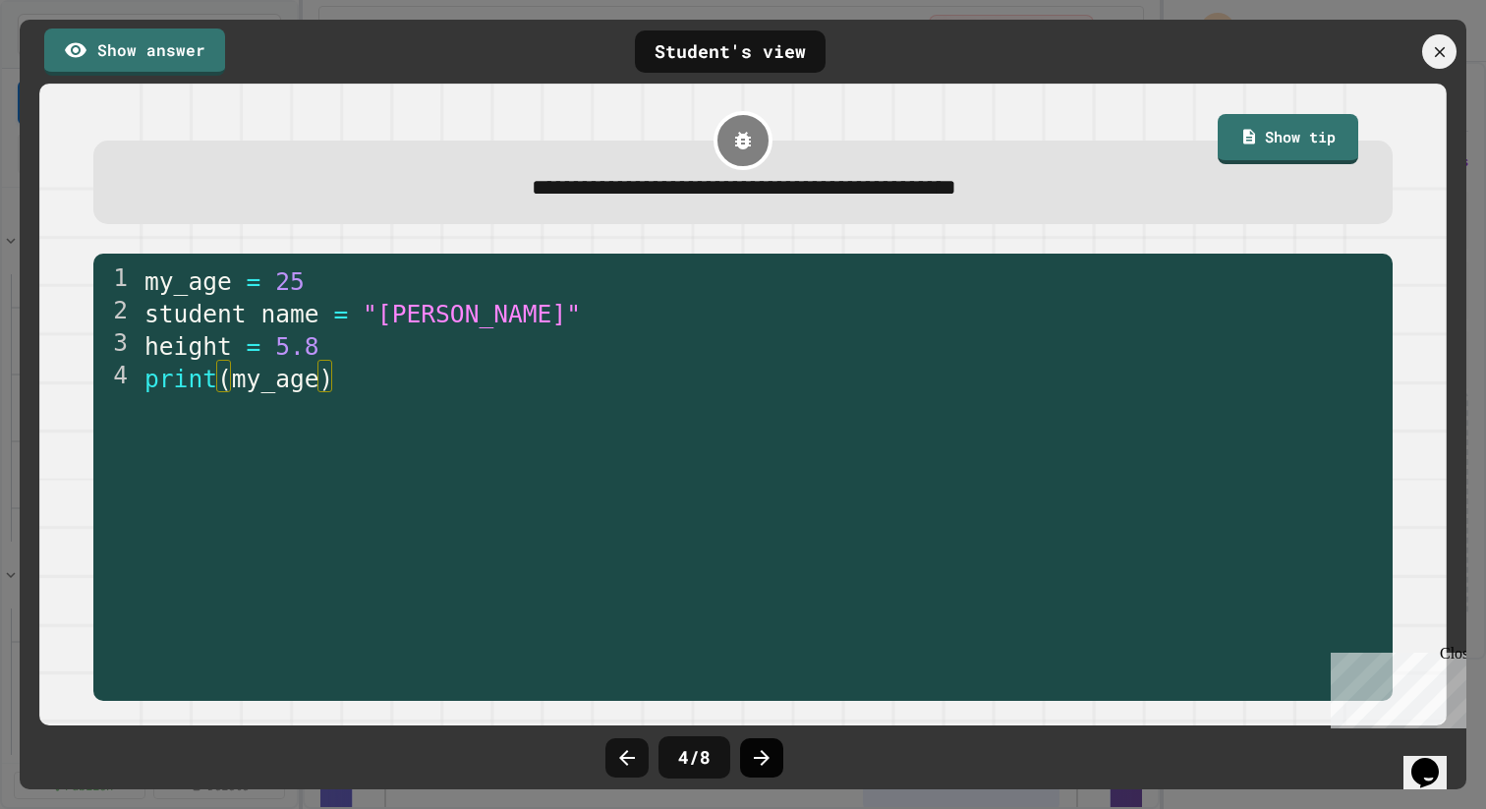
click at [761, 746] on icon at bounding box center [762, 758] width 24 height 24
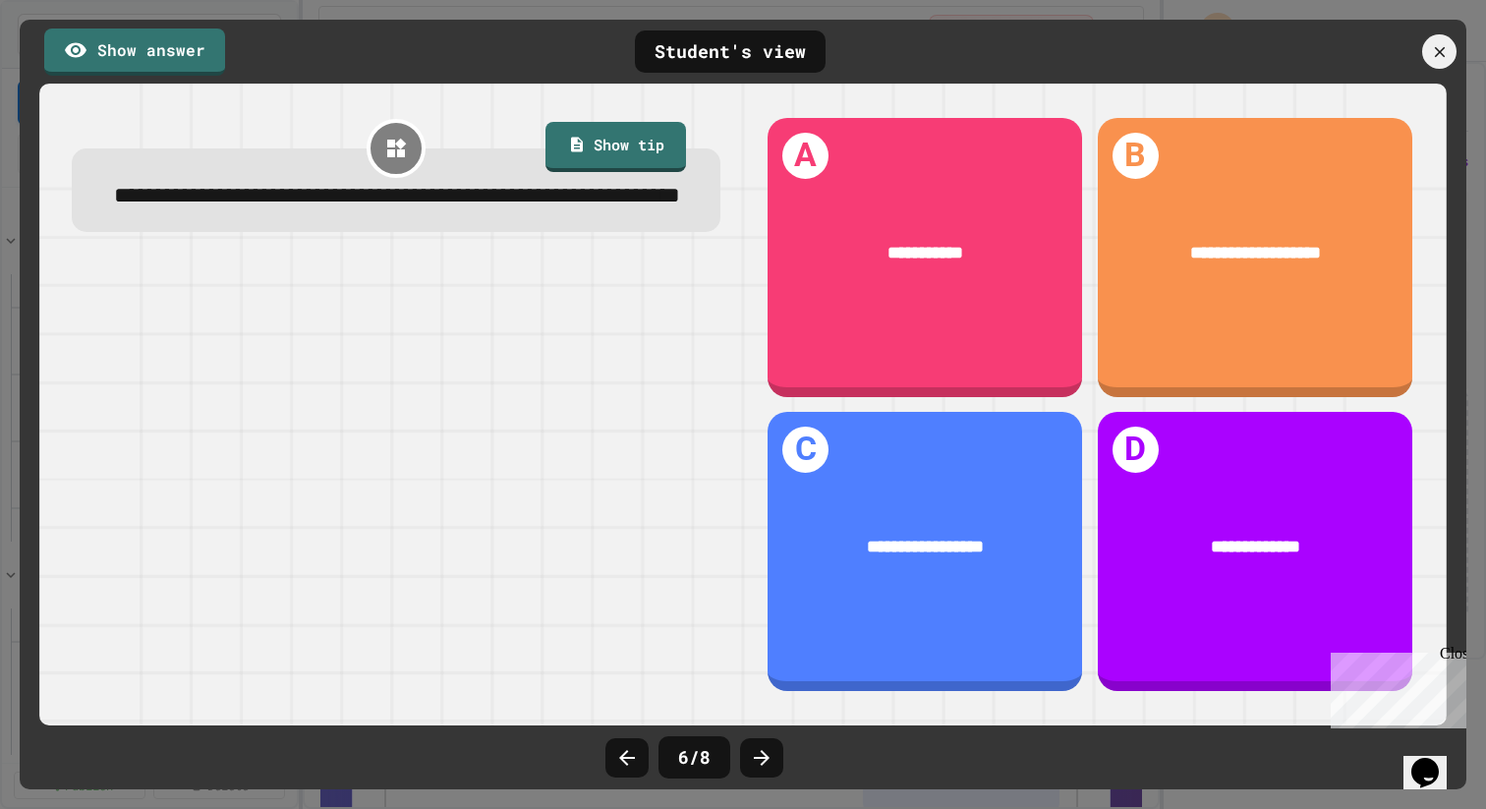
click at [761, 746] on icon at bounding box center [762, 758] width 24 height 24
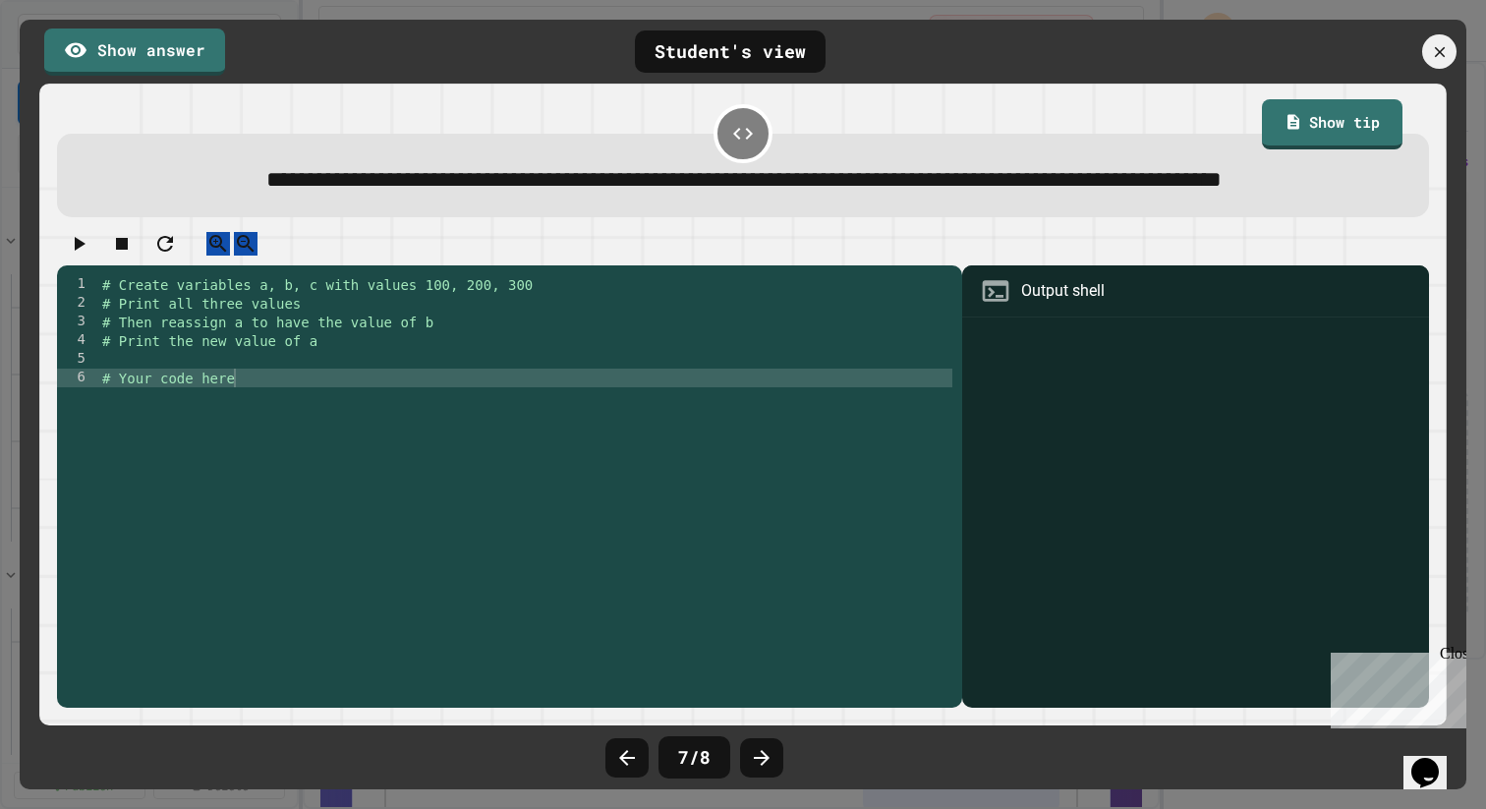
click at [761, 746] on icon at bounding box center [762, 758] width 24 height 24
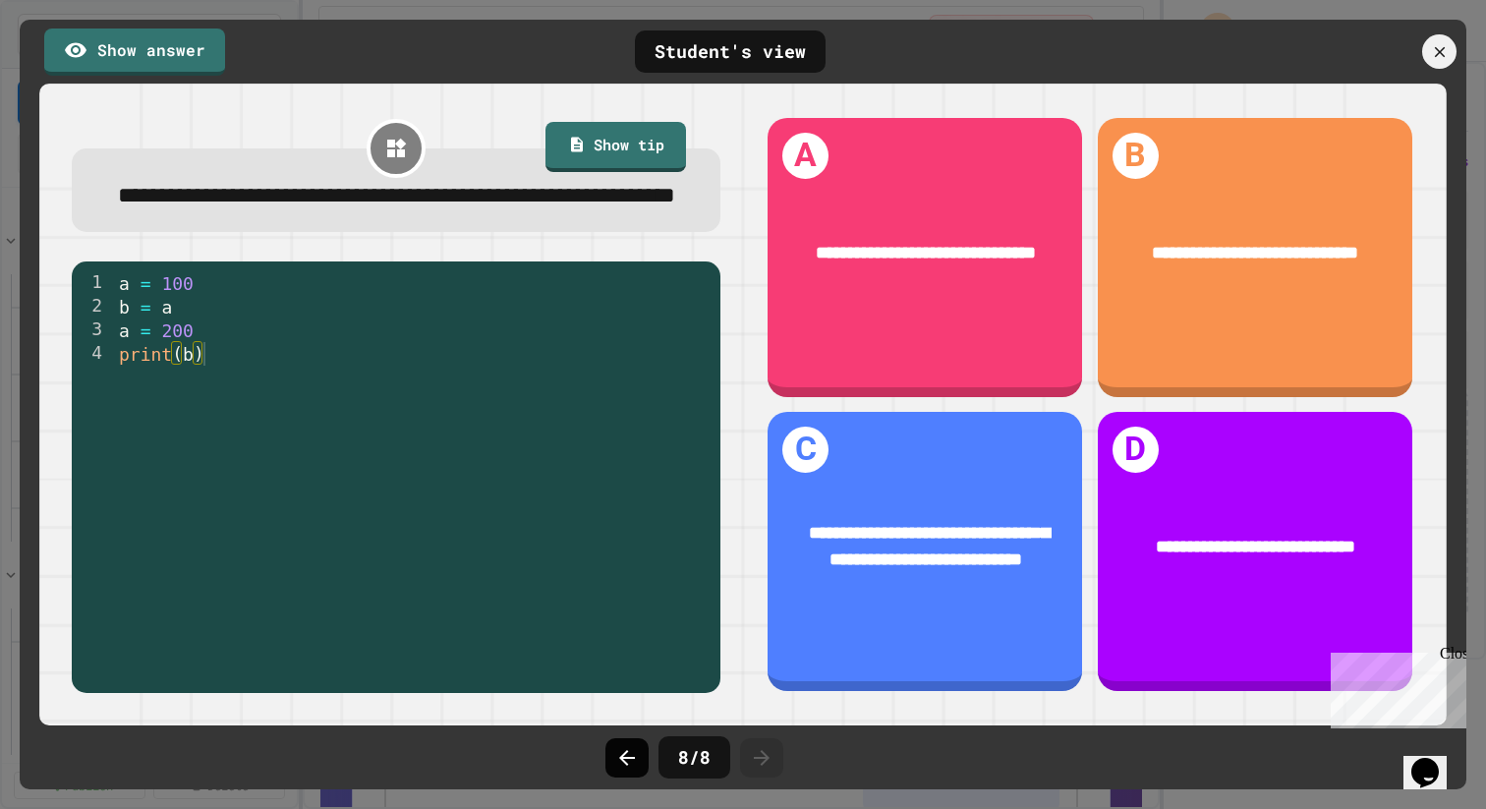
click at [623, 758] on icon at bounding box center [627, 758] width 24 height 24
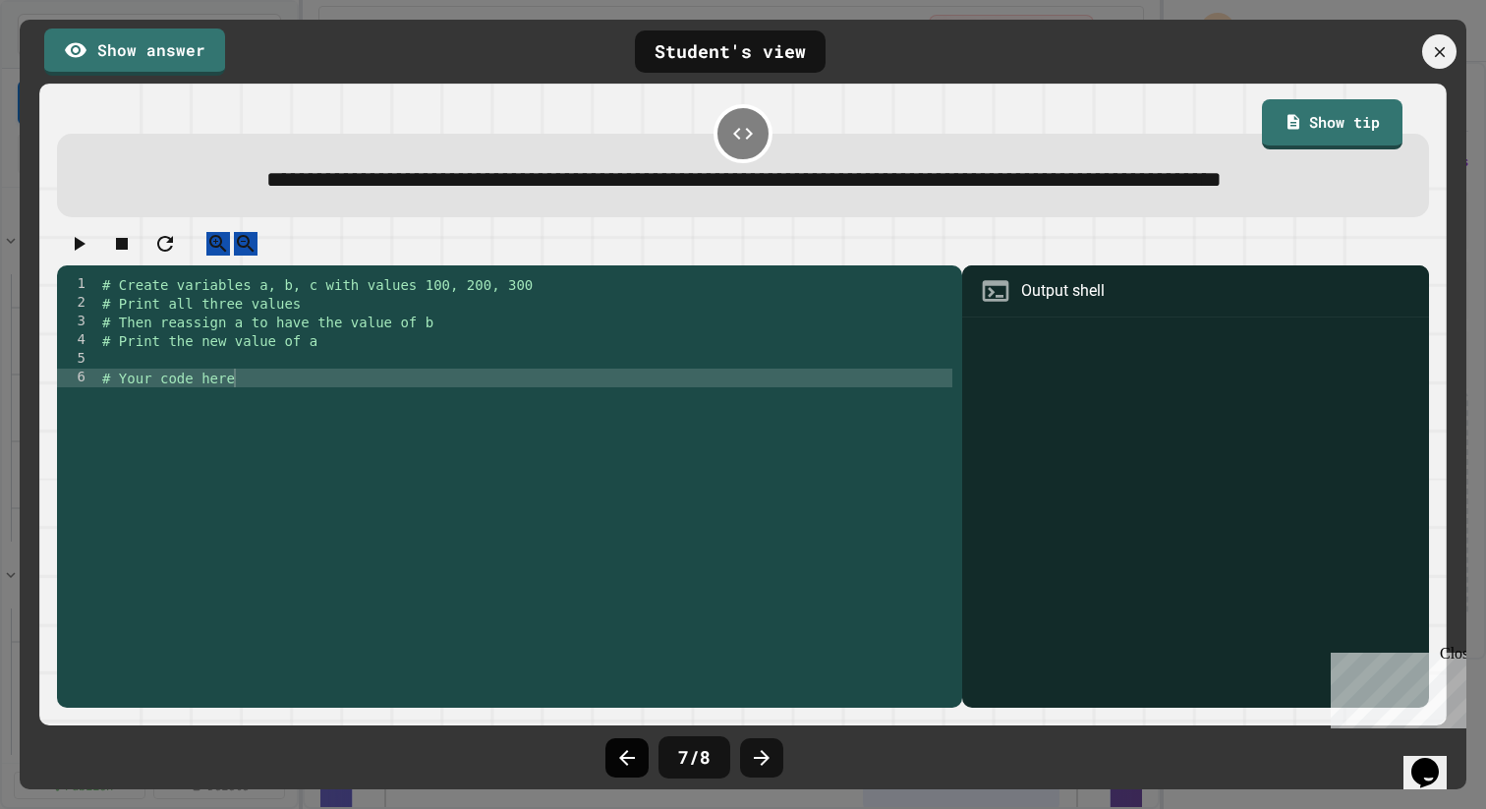
click at [624, 758] on icon at bounding box center [627, 758] width 24 height 24
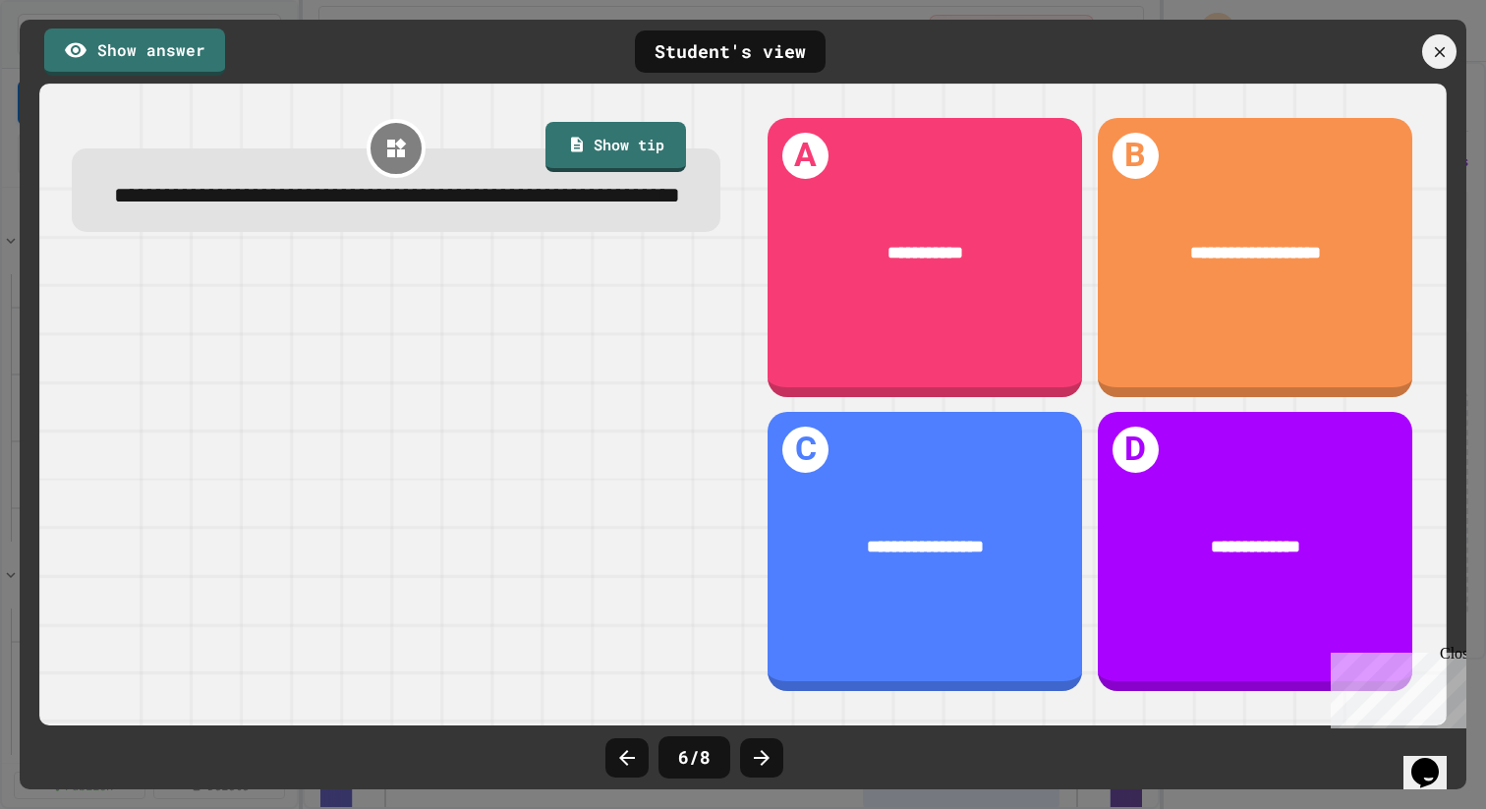
click at [624, 758] on icon at bounding box center [627, 758] width 24 height 24
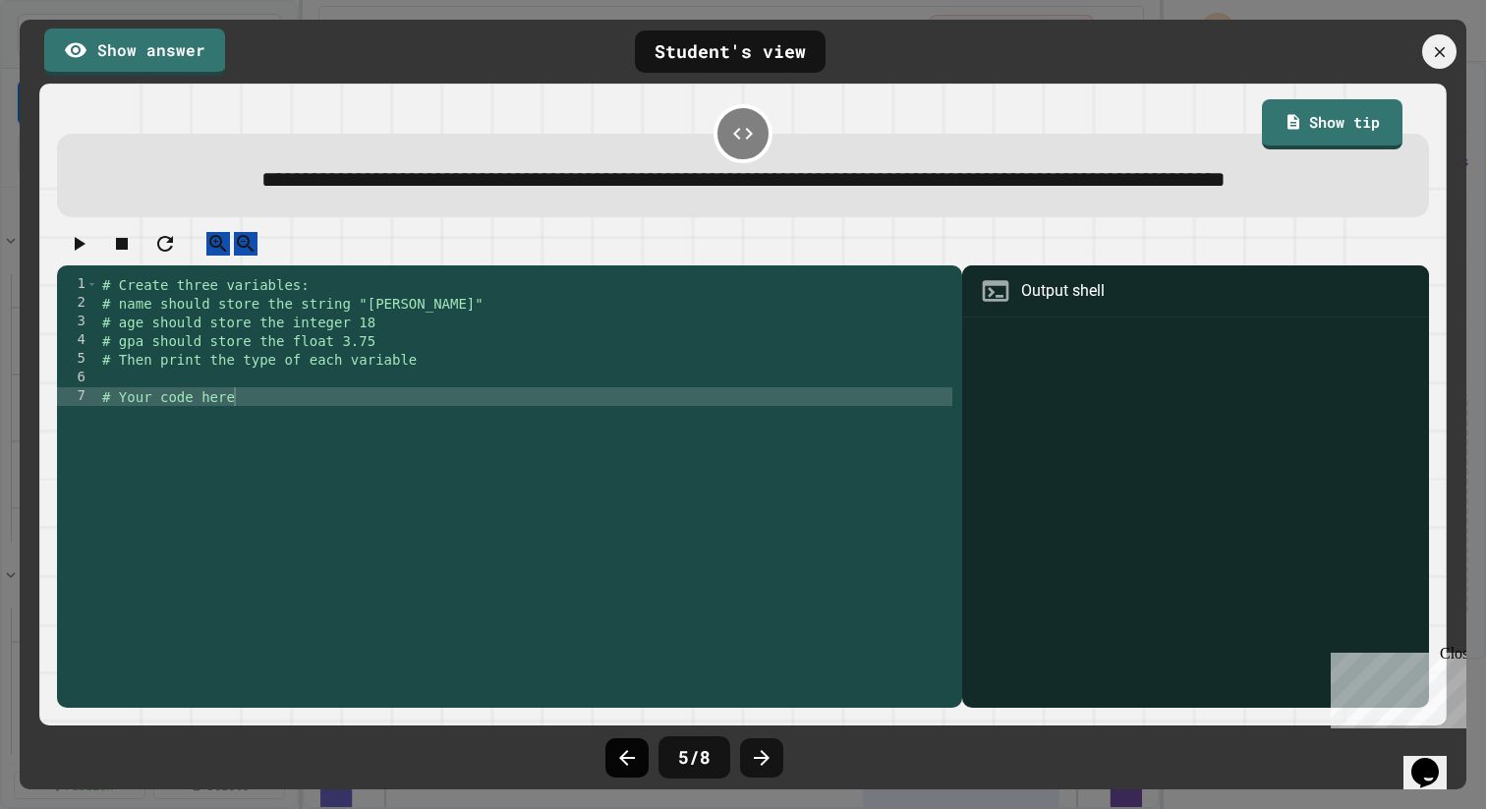
click at [624, 758] on icon at bounding box center [627, 758] width 24 height 24
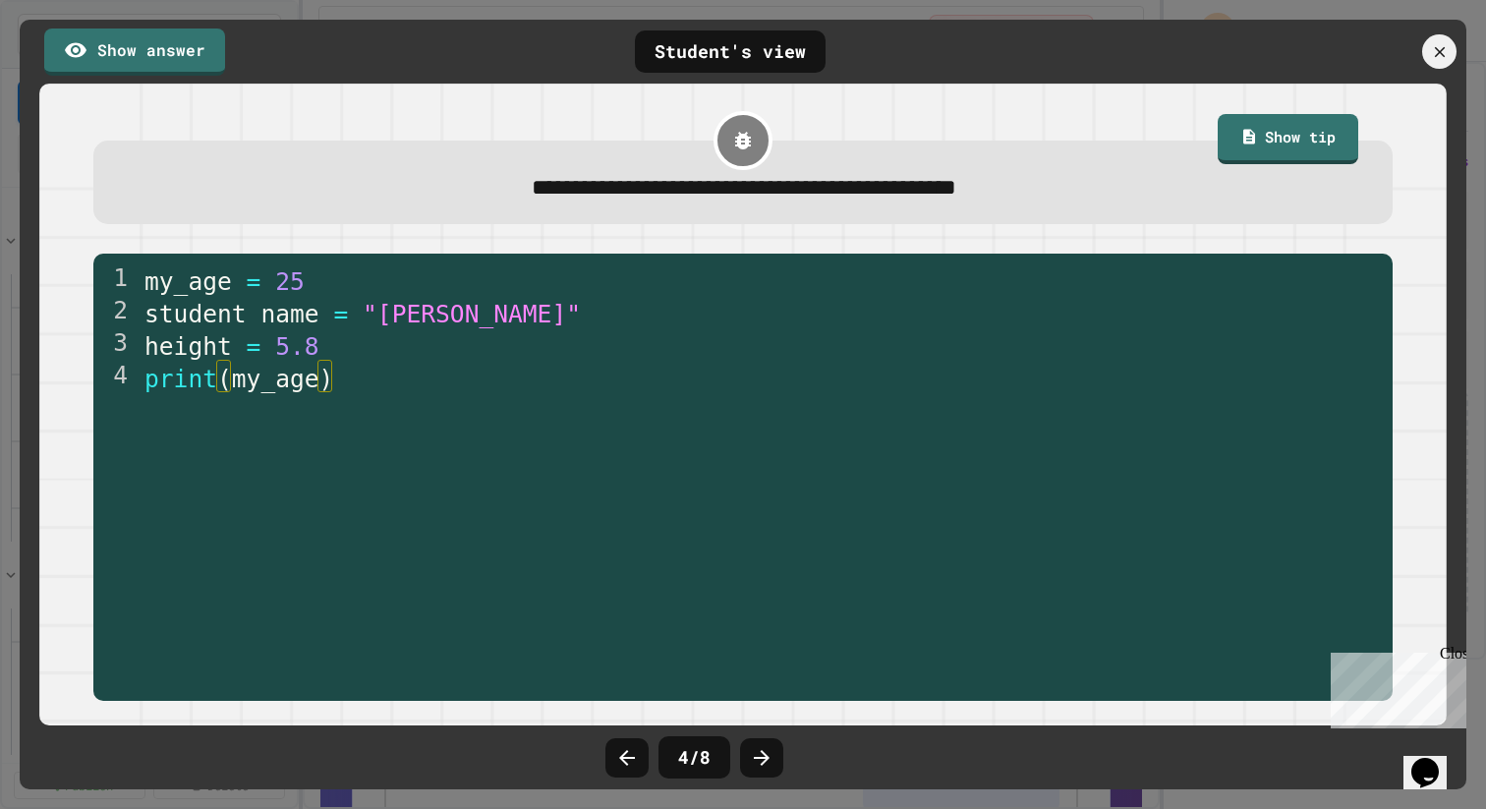
click at [620, 779] on div "4 / 8" at bounding box center [743, 757] width 295 height 59
click at [619, 770] on div at bounding box center [626, 757] width 43 height 39
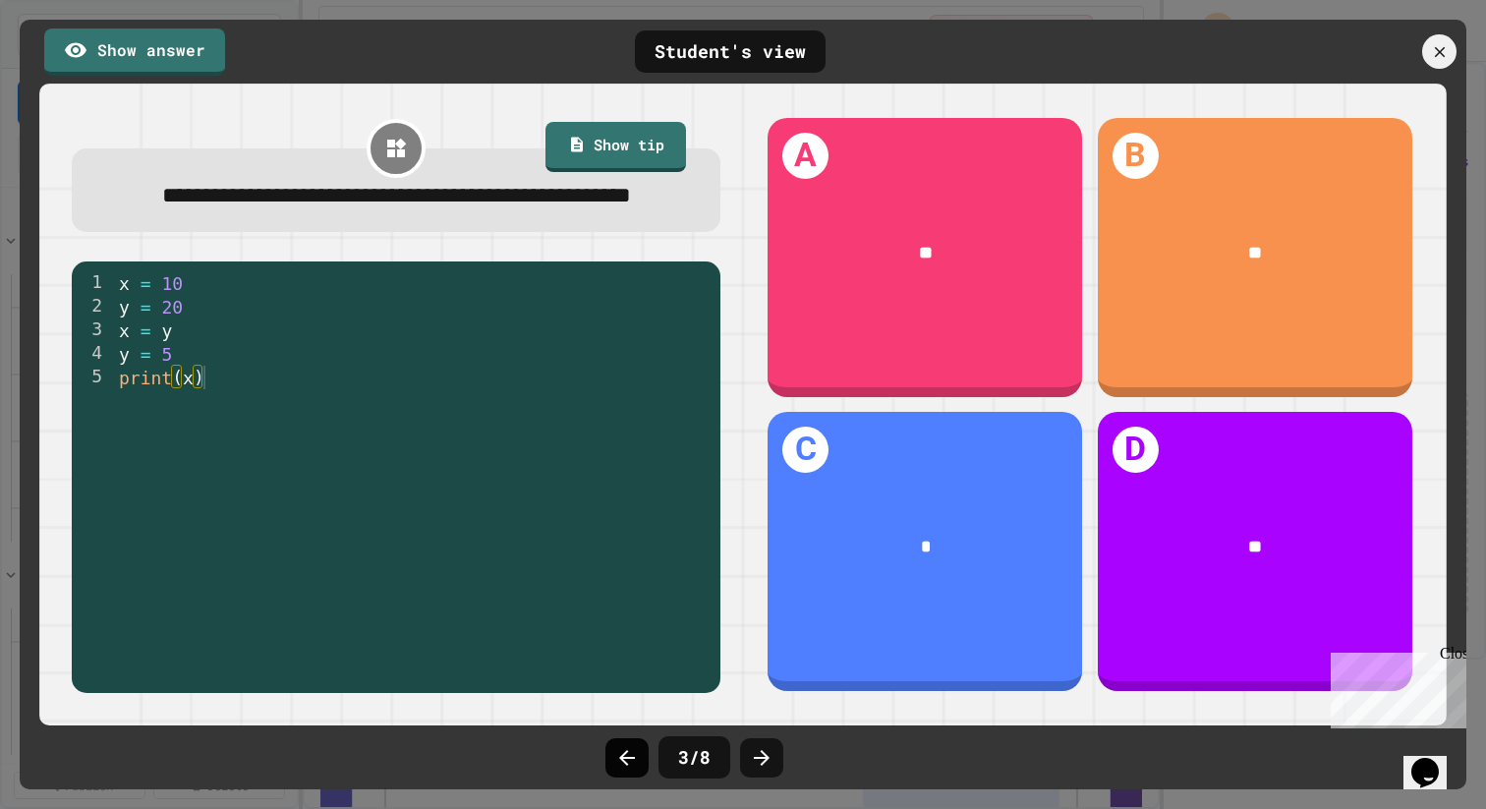
click at [611, 769] on div at bounding box center [626, 757] width 43 height 39
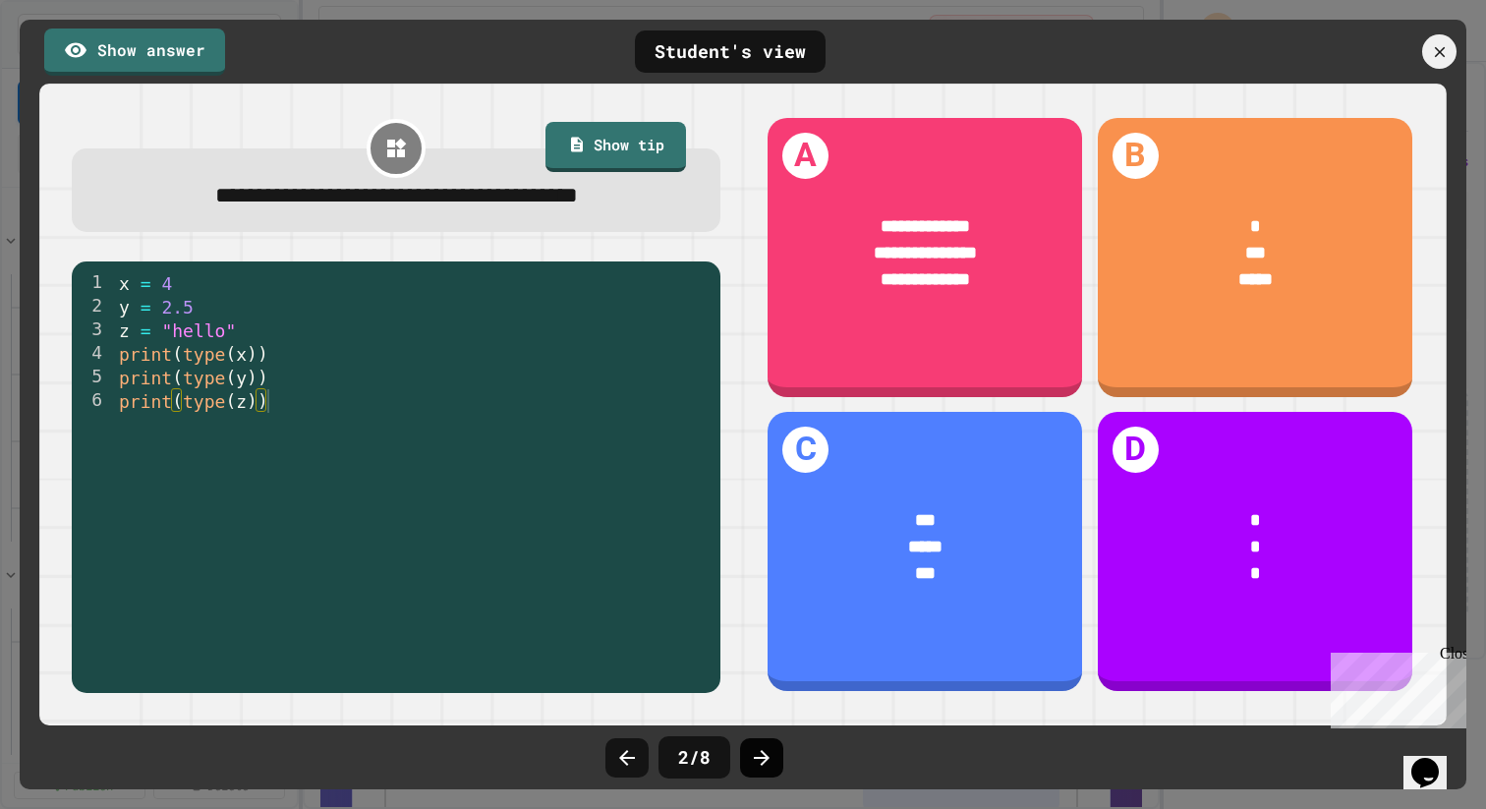
click at [760, 767] on icon at bounding box center [762, 758] width 24 height 24
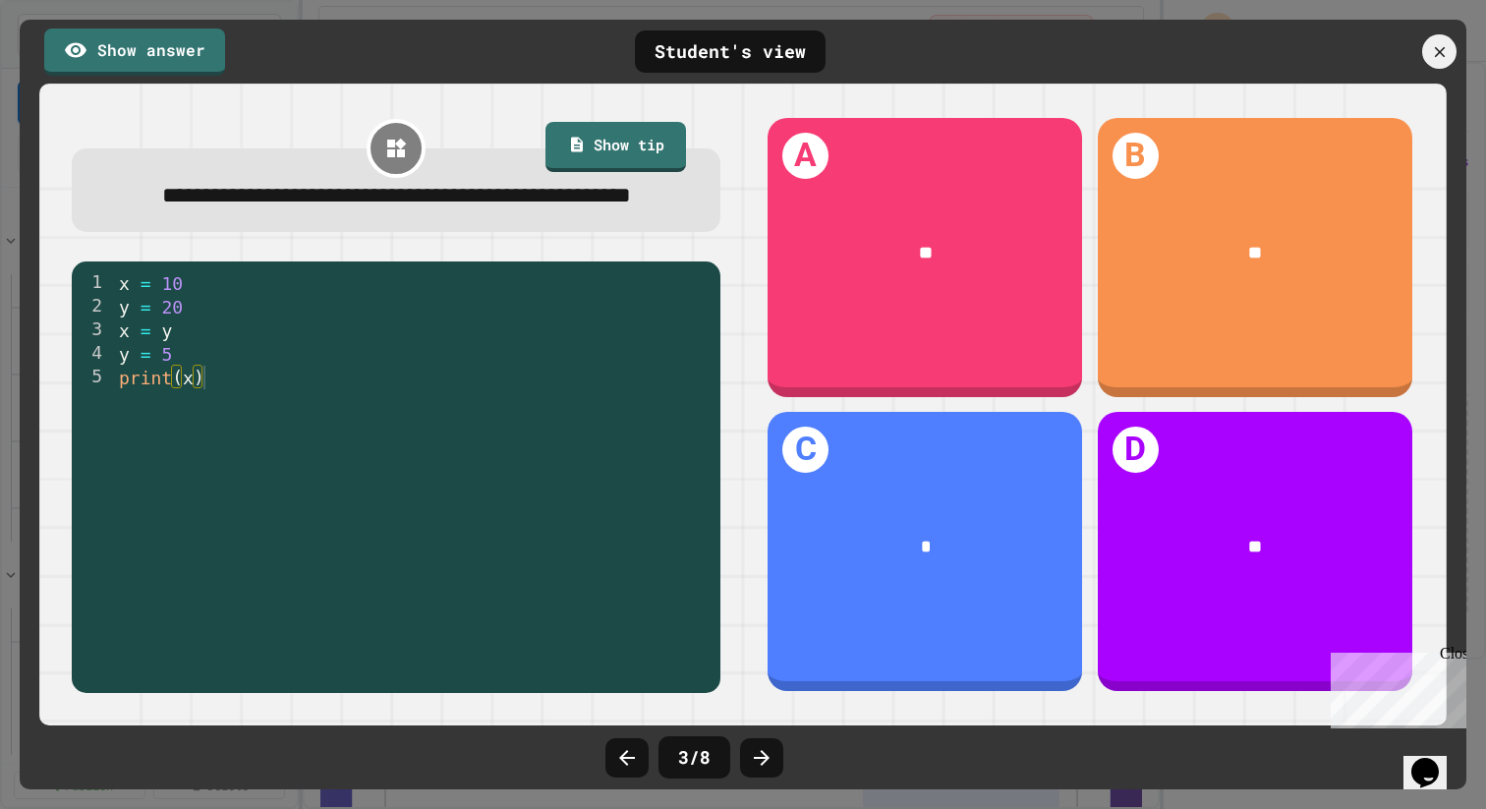
click at [760, 767] on icon at bounding box center [762, 758] width 24 height 24
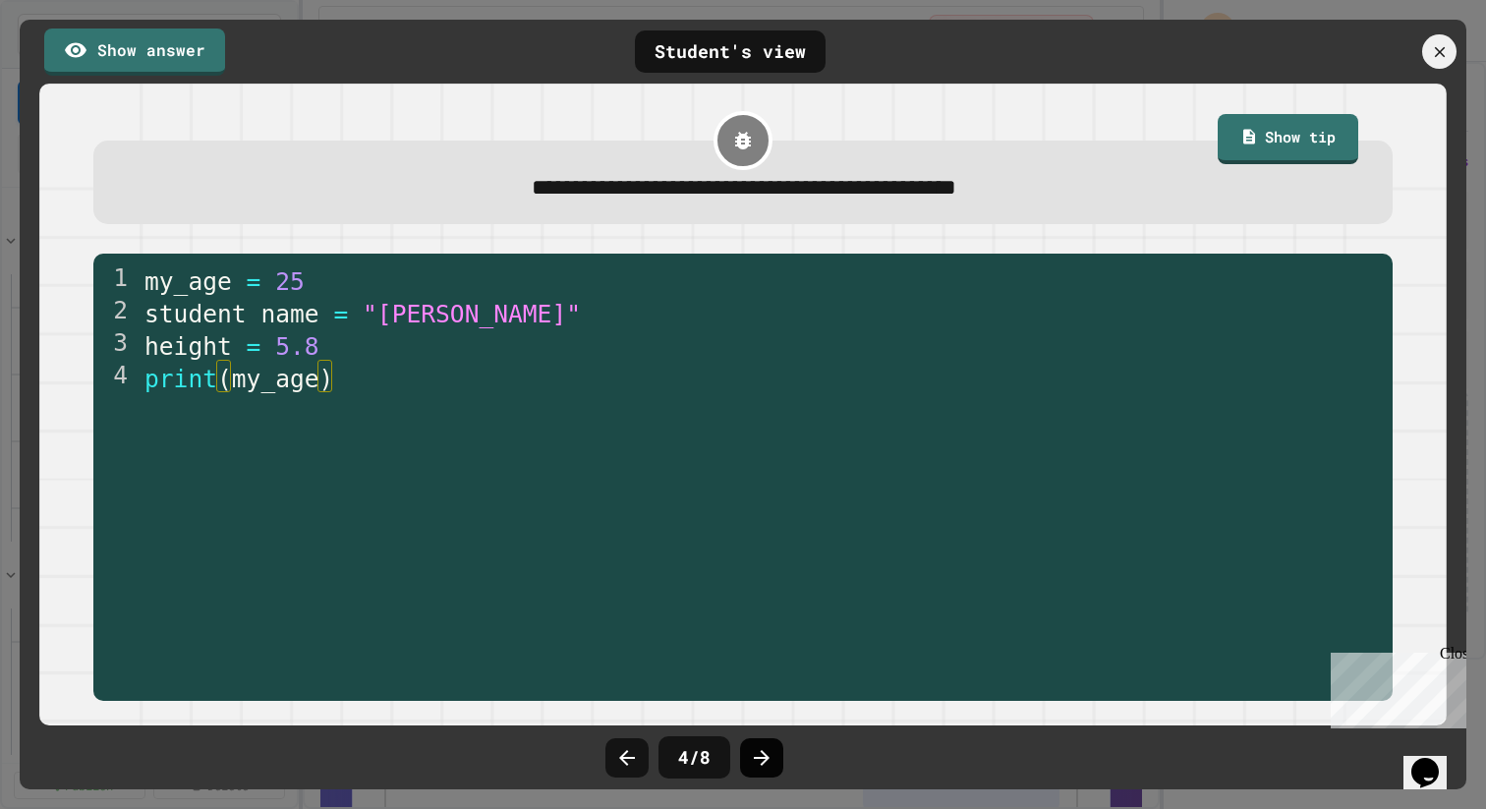
click at [760, 738] on div at bounding box center [761, 757] width 43 height 39
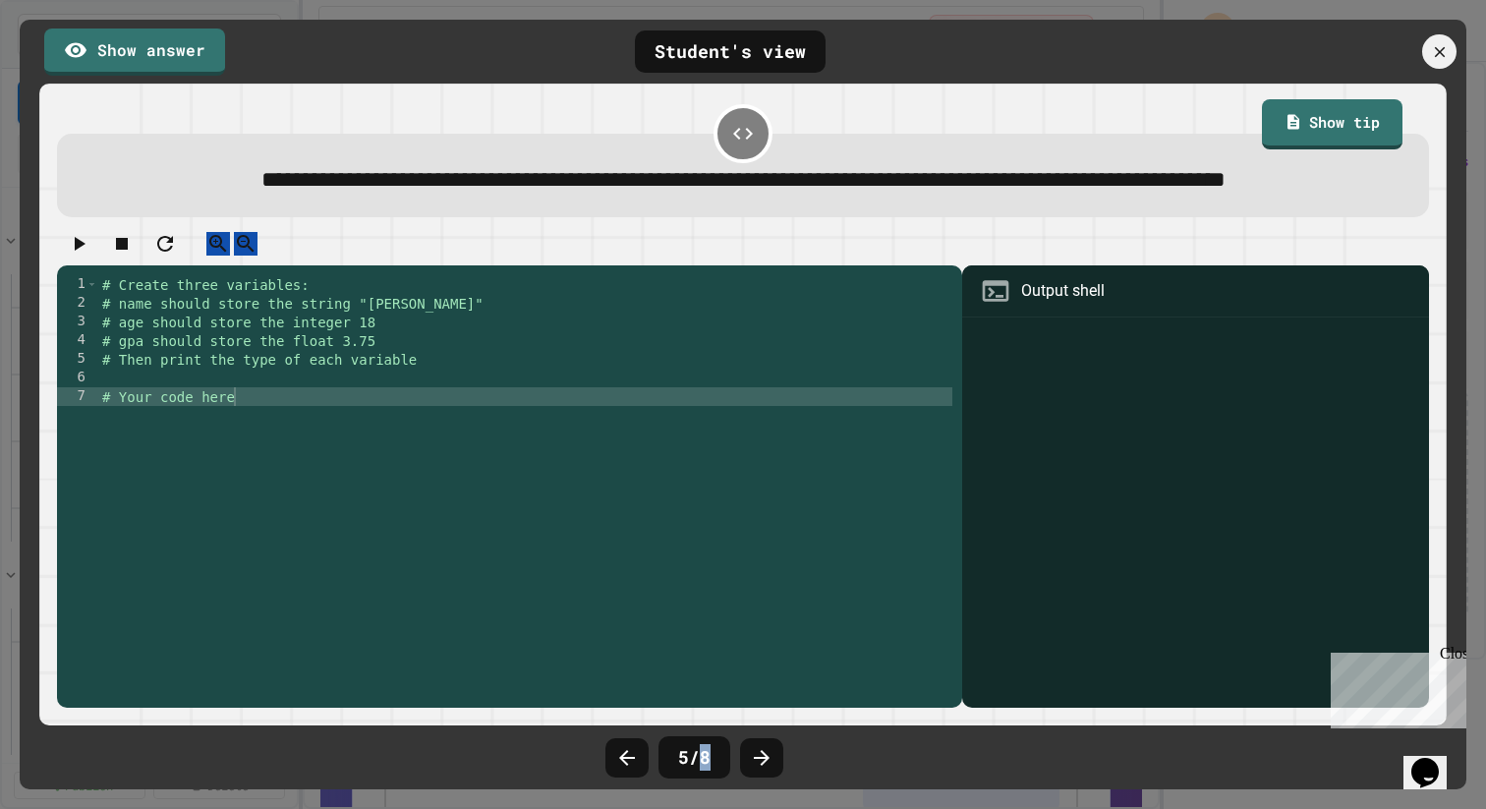
click at [760, 738] on div at bounding box center [761, 757] width 43 height 39
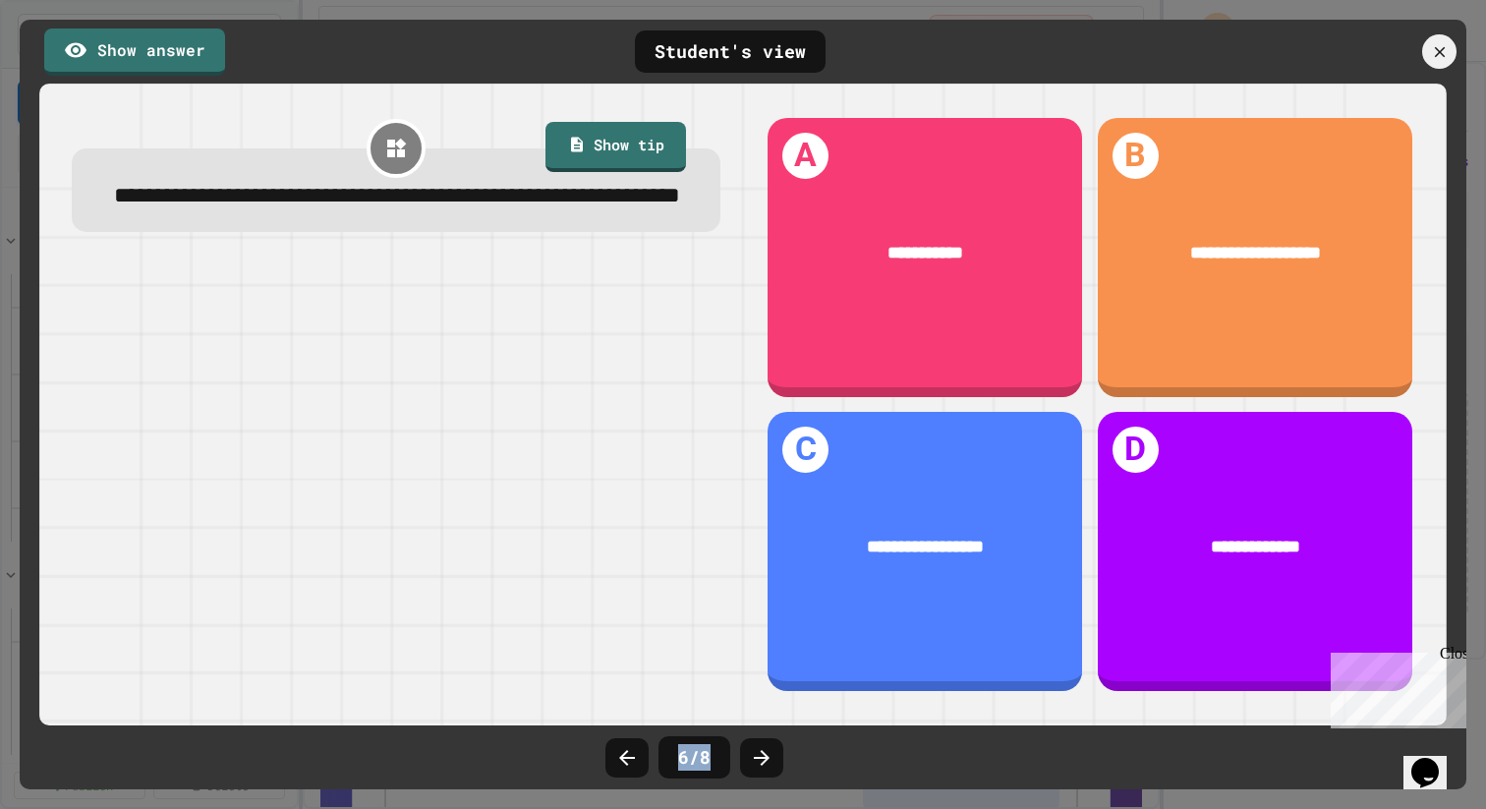
click at [760, 738] on div at bounding box center [761, 757] width 43 height 39
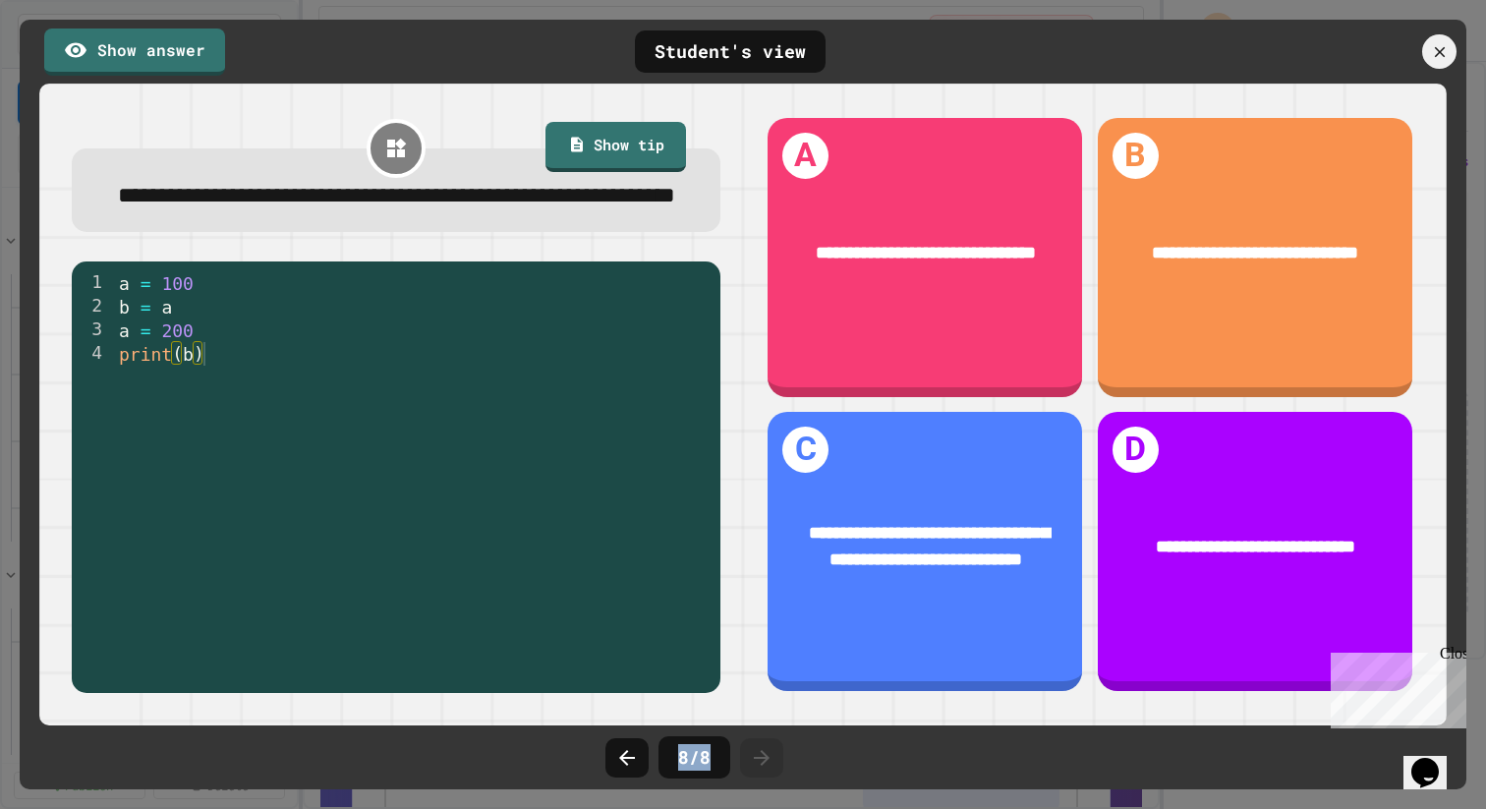
click at [760, 738] on div at bounding box center [761, 757] width 43 height 39
click at [760, 754] on icon at bounding box center [762, 758] width 24 height 24
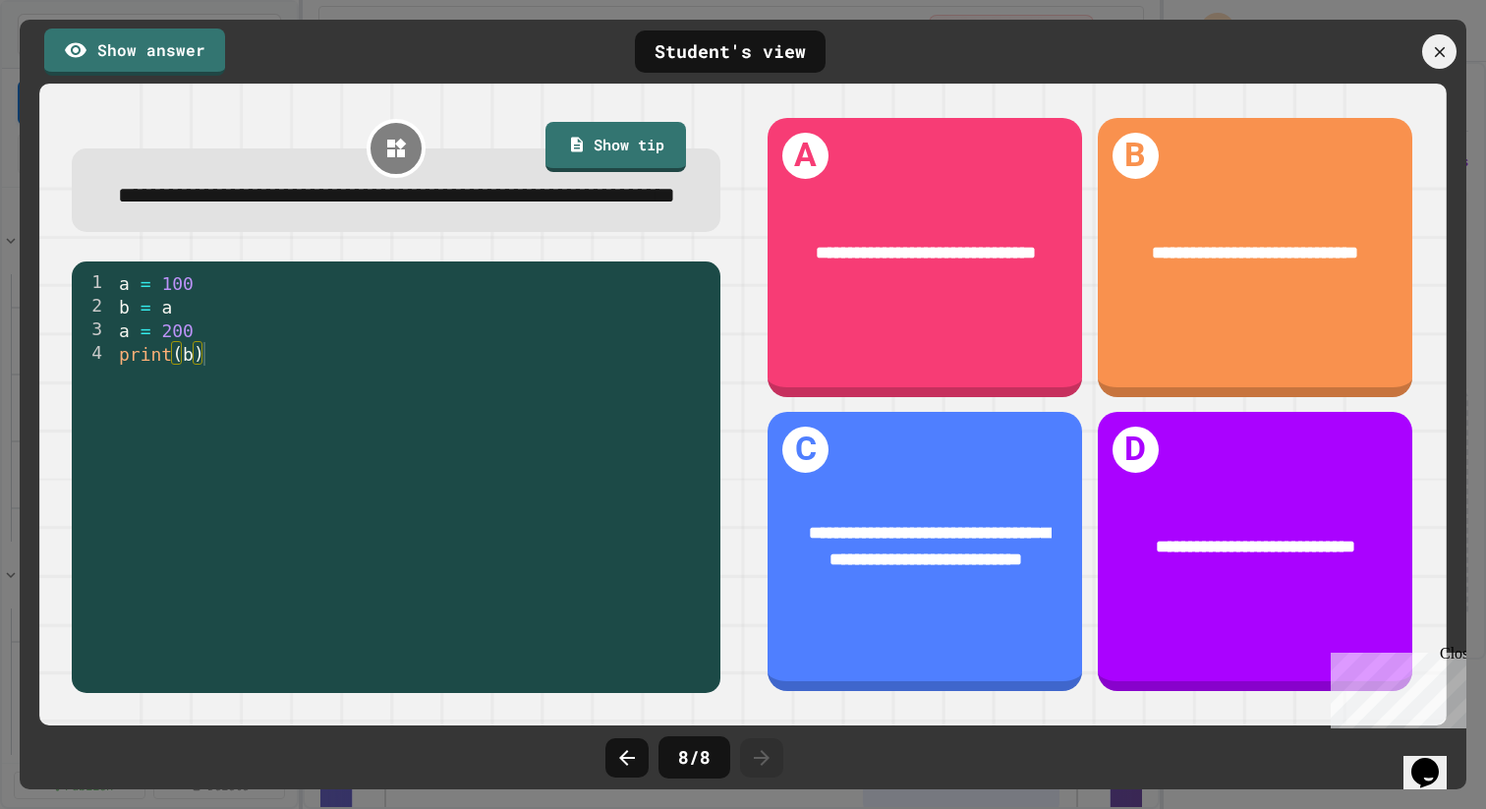
click at [701, 754] on div "8 / 8" at bounding box center [694, 757] width 72 height 42
click at [1444, 28] on div "Show answer Student's view" at bounding box center [743, 52] width 1447 height 64
click at [1436, 46] on icon at bounding box center [1440, 52] width 22 height 22
